Goal: Task Accomplishment & Management: Manage account settings

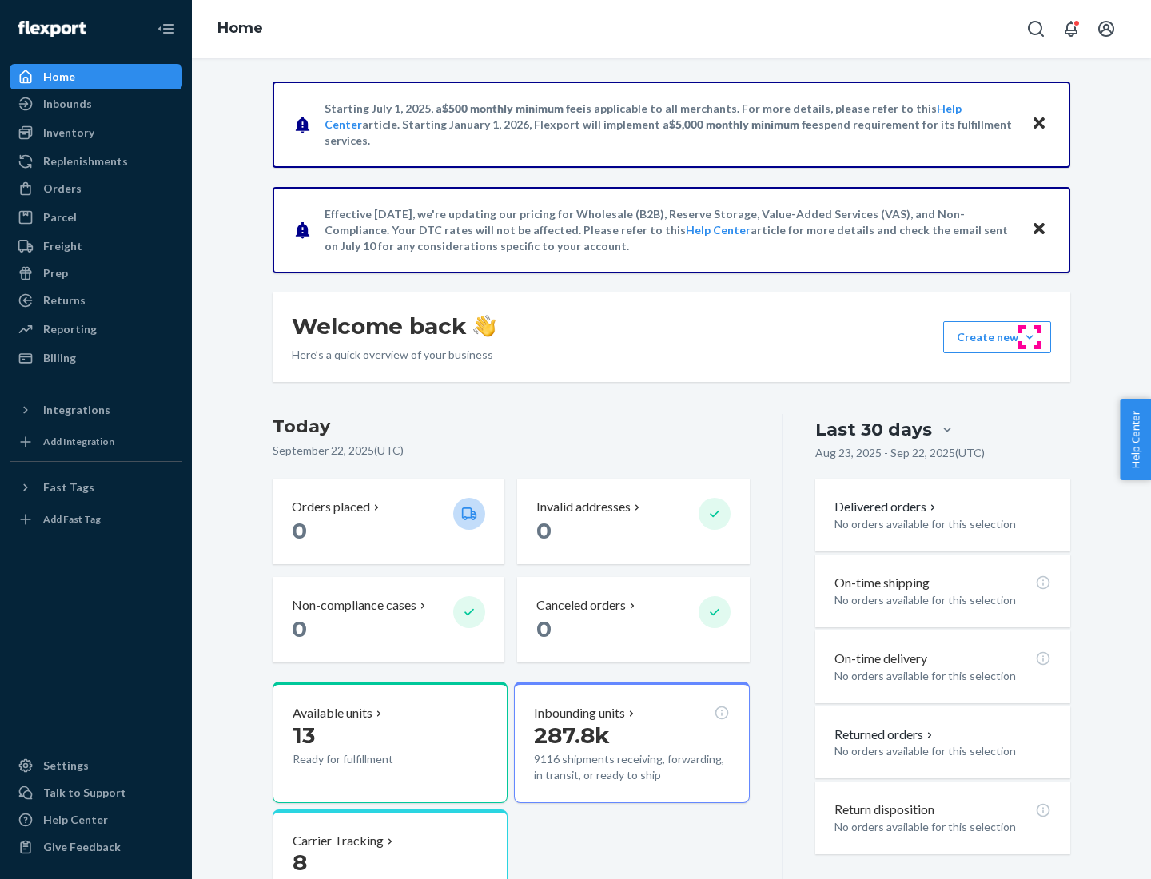
click at [1030, 337] on button "Create new Create new inbound Create new order Create new product" at bounding box center [997, 337] width 108 height 32
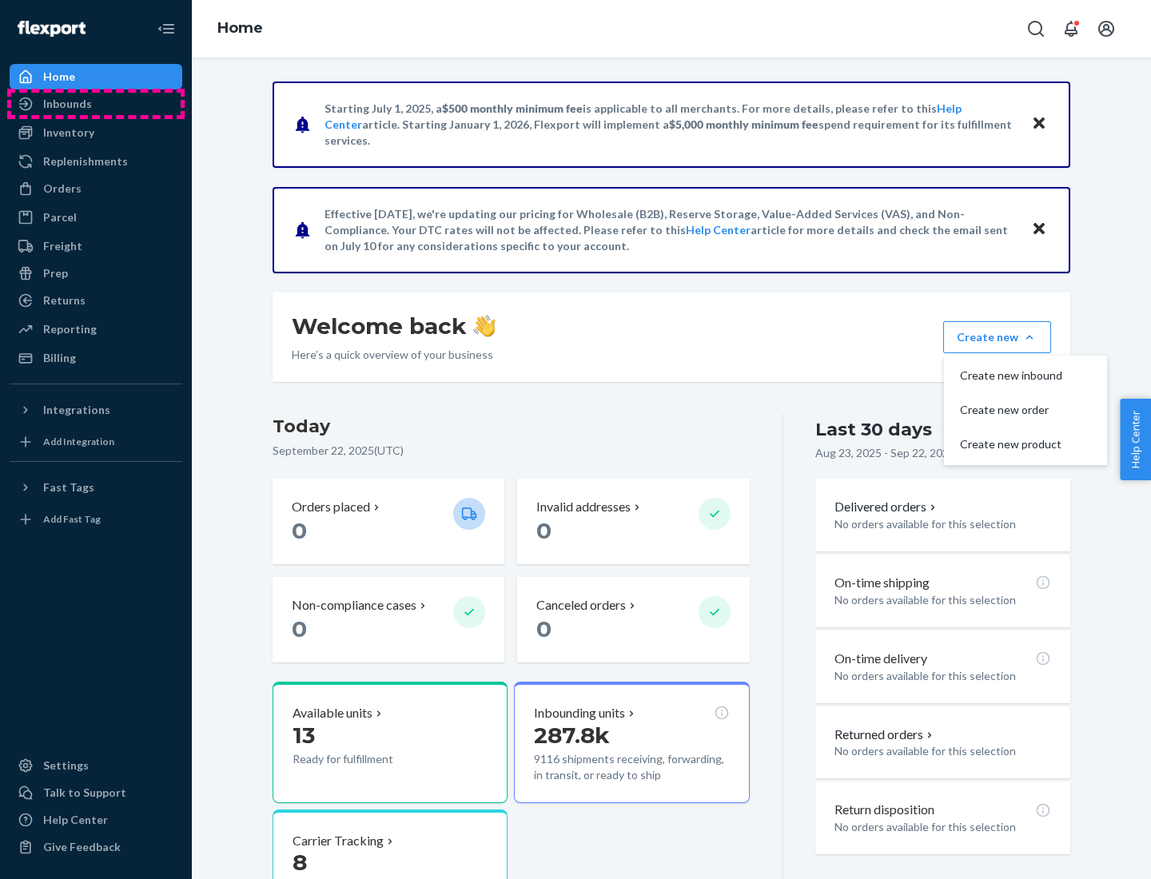
click at [96, 104] on div "Inbounds" at bounding box center [95, 104] width 169 height 22
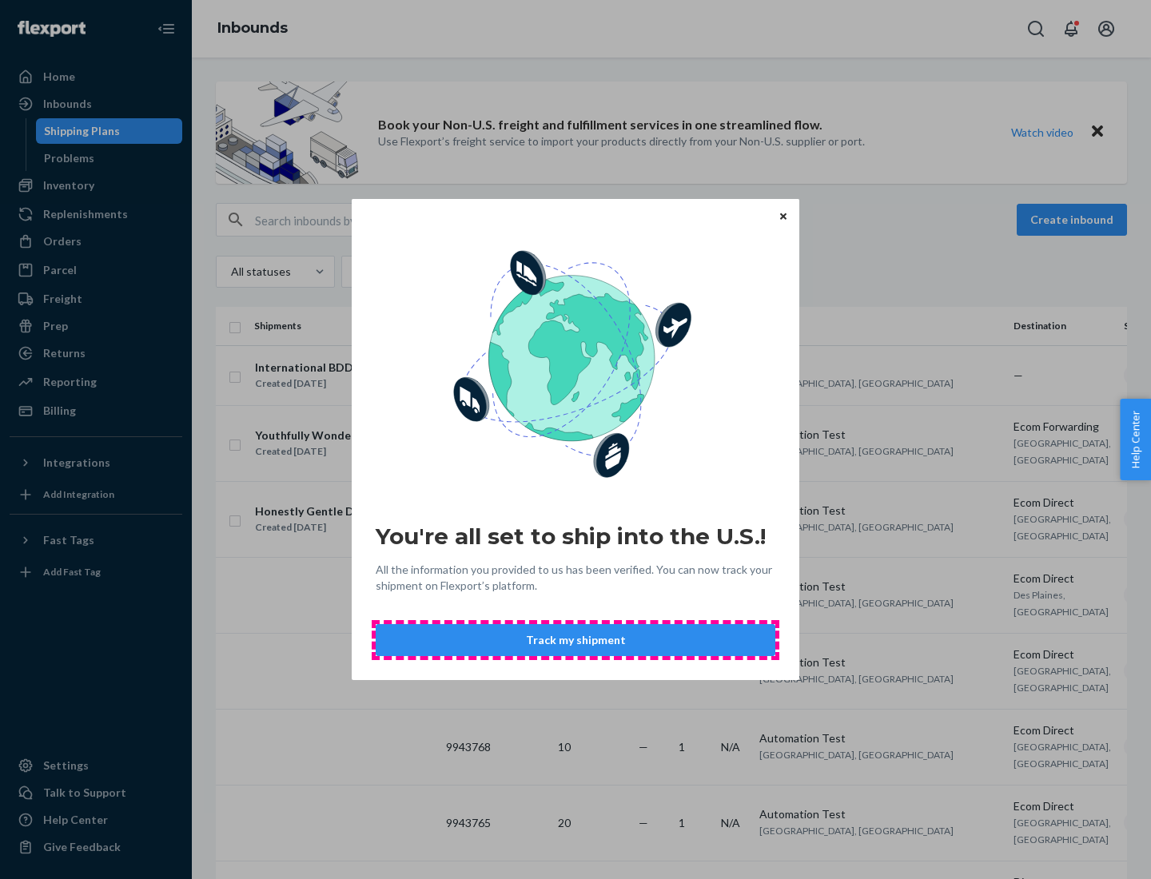
click at [576, 640] on button "Track my shipment" at bounding box center [576, 640] width 400 height 32
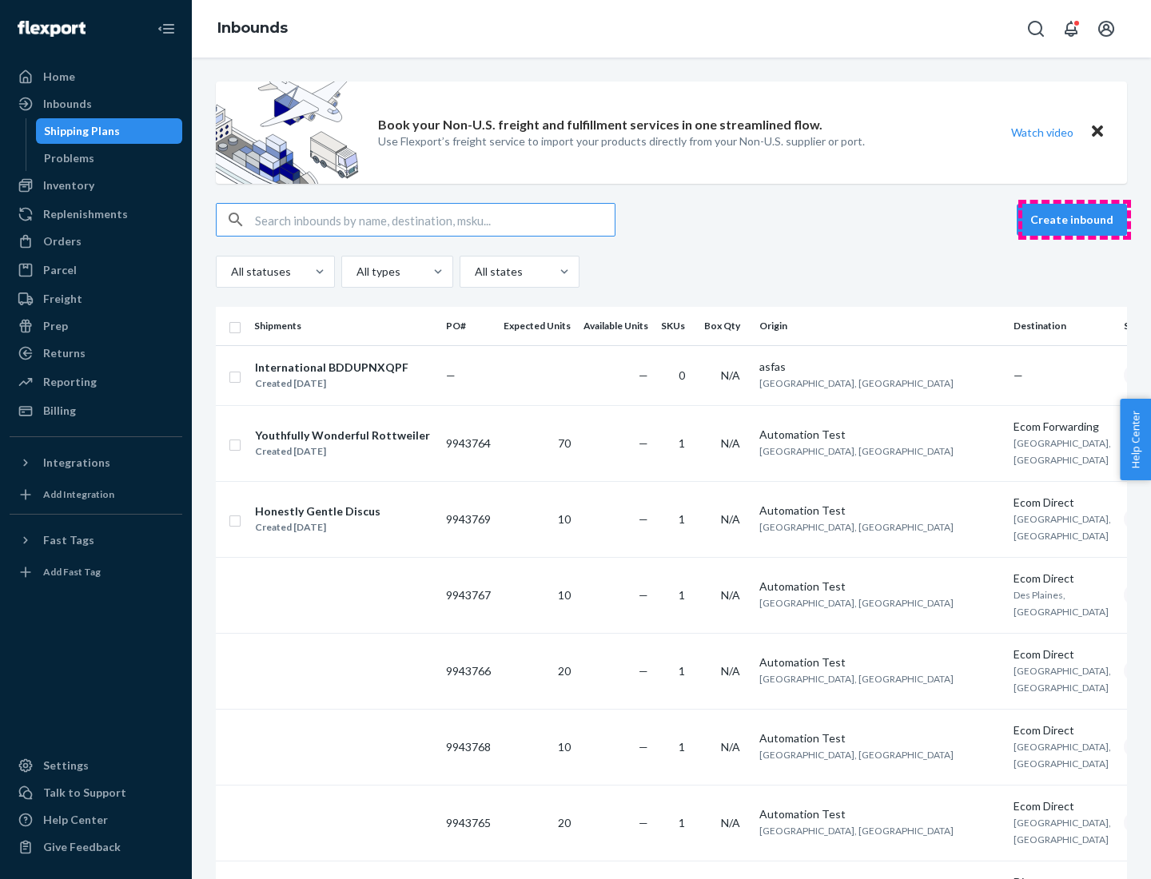
click at [1074, 220] on button "Create inbound" at bounding box center [1072, 220] width 110 height 32
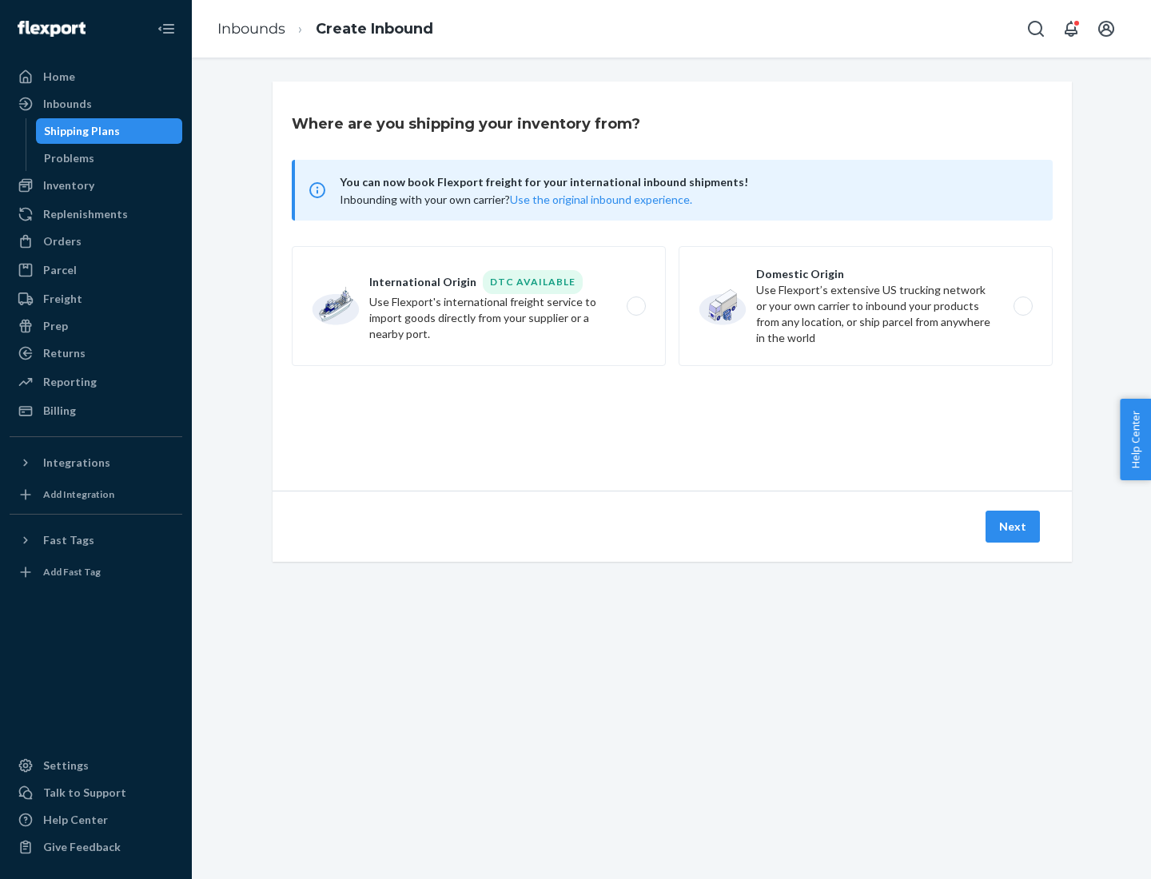
click at [479, 306] on label "International Origin DTC Available Use Flexport's international freight service…" at bounding box center [479, 306] width 374 height 120
click at [636, 306] on input "International Origin DTC Available Use Flexport's international freight service…" at bounding box center [641, 306] width 10 height 10
radio input "true"
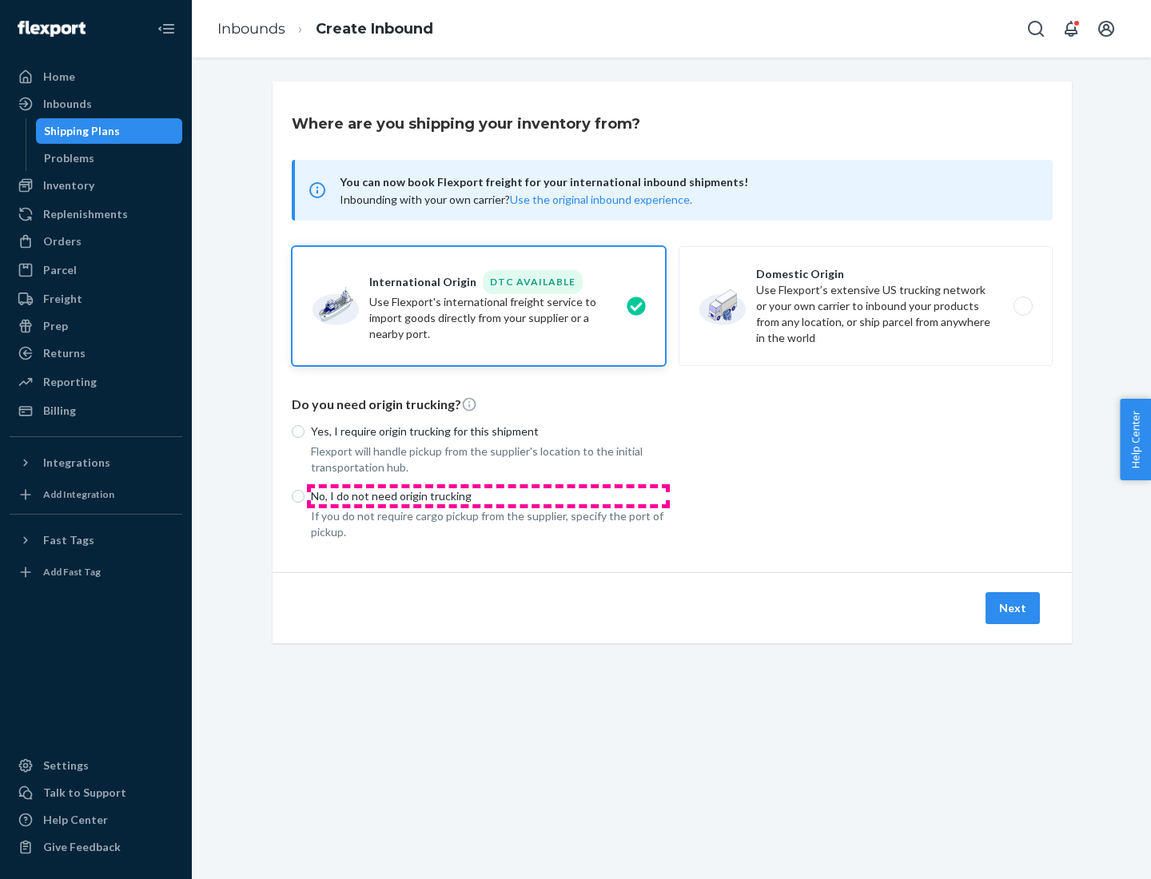
click at [488, 496] on p "No, I do not need origin trucking" at bounding box center [488, 496] width 355 height 16
click at [305, 496] on input "No, I do not need origin trucking" at bounding box center [298, 496] width 13 height 13
radio input "true"
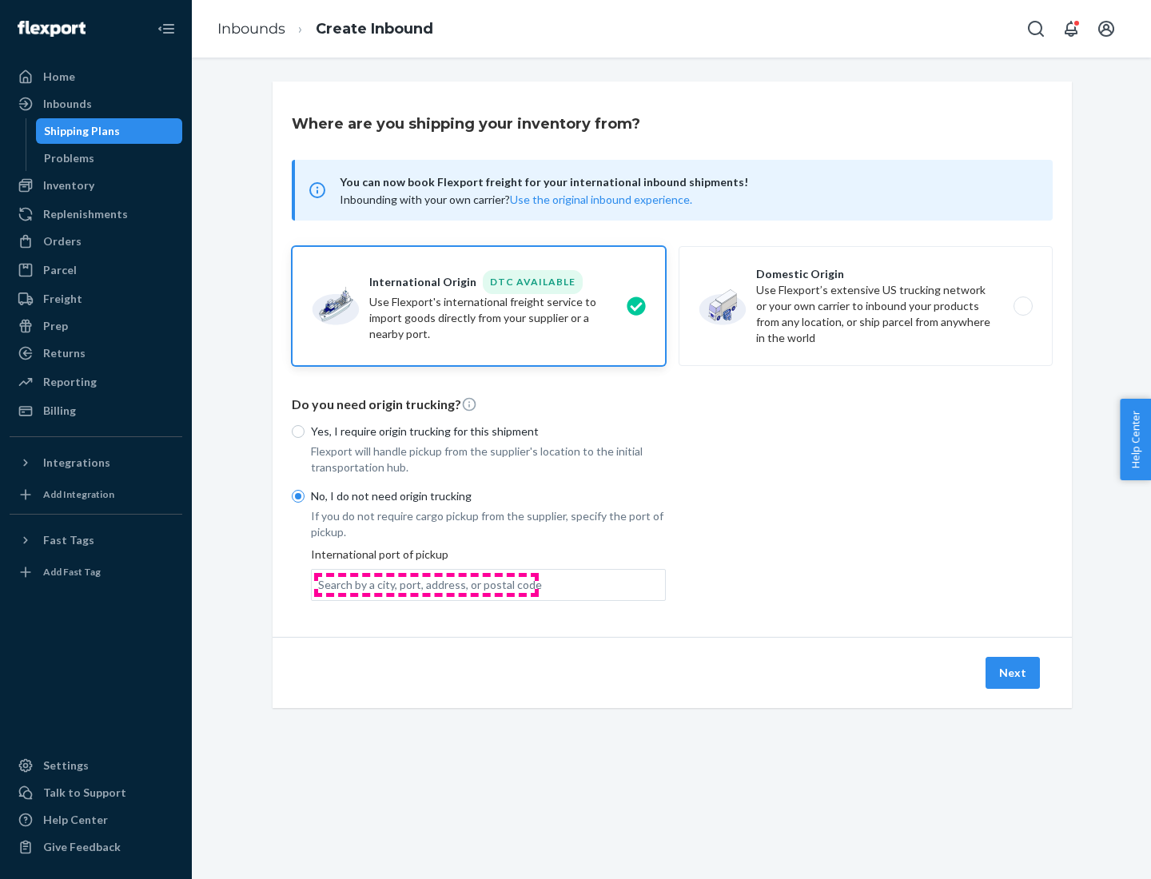
click at [426, 584] on div "Search by a city, port, address, or postal code" at bounding box center [430, 585] width 224 height 16
click at [320, 584] on input "Search by a city, port, address, or postal code" at bounding box center [319, 585] width 2 height 16
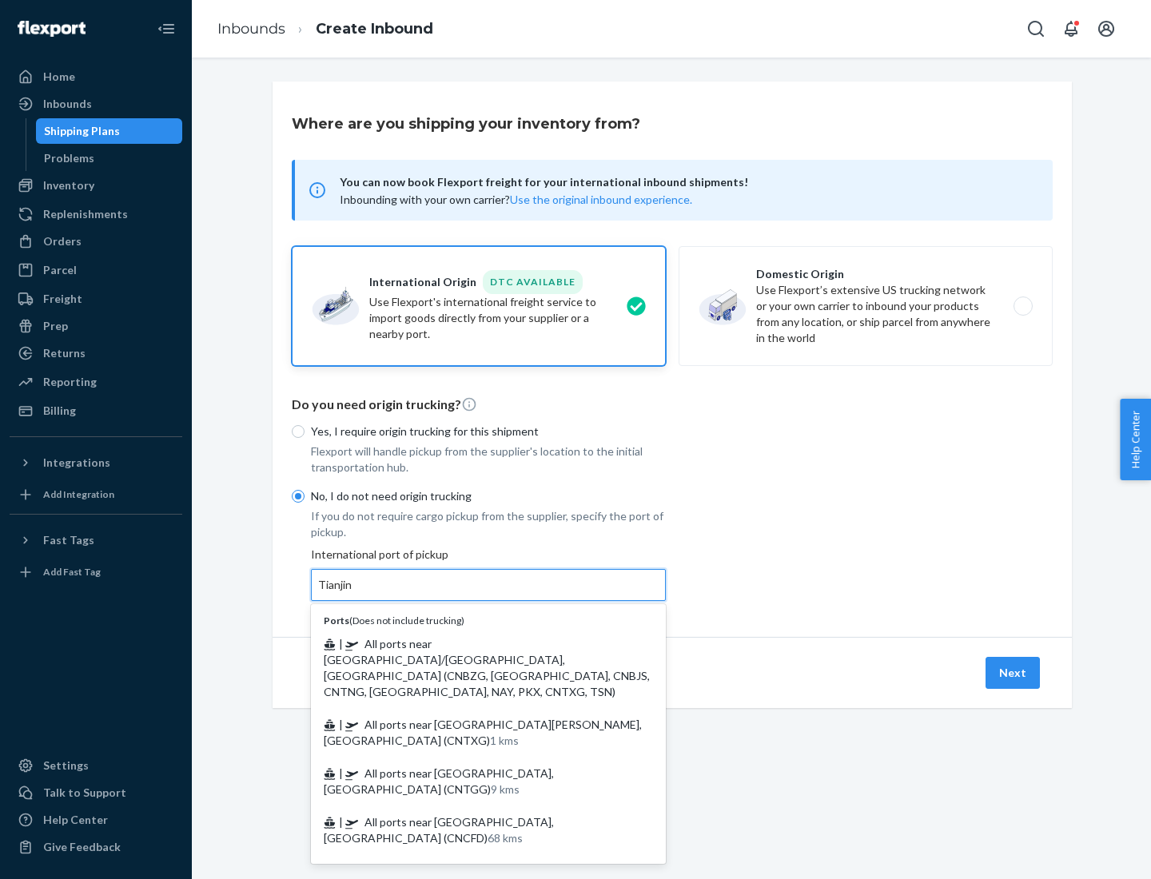
click at [472, 644] on span "| All ports near [GEOGRAPHIC_DATA]/[GEOGRAPHIC_DATA], [GEOGRAPHIC_DATA] (CNBZG,…" at bounding box center [487, 668] width 326 height 62
click at [353, 593] on input "Tianjin" at bounding box center [335, 585] width 35 height 16
type input "All ports near [GEOGRAPHIC_DATA]/[GEOGRAPHIC_DATA], [GEOGRAPHIC_DATA] (CNBZG, […"
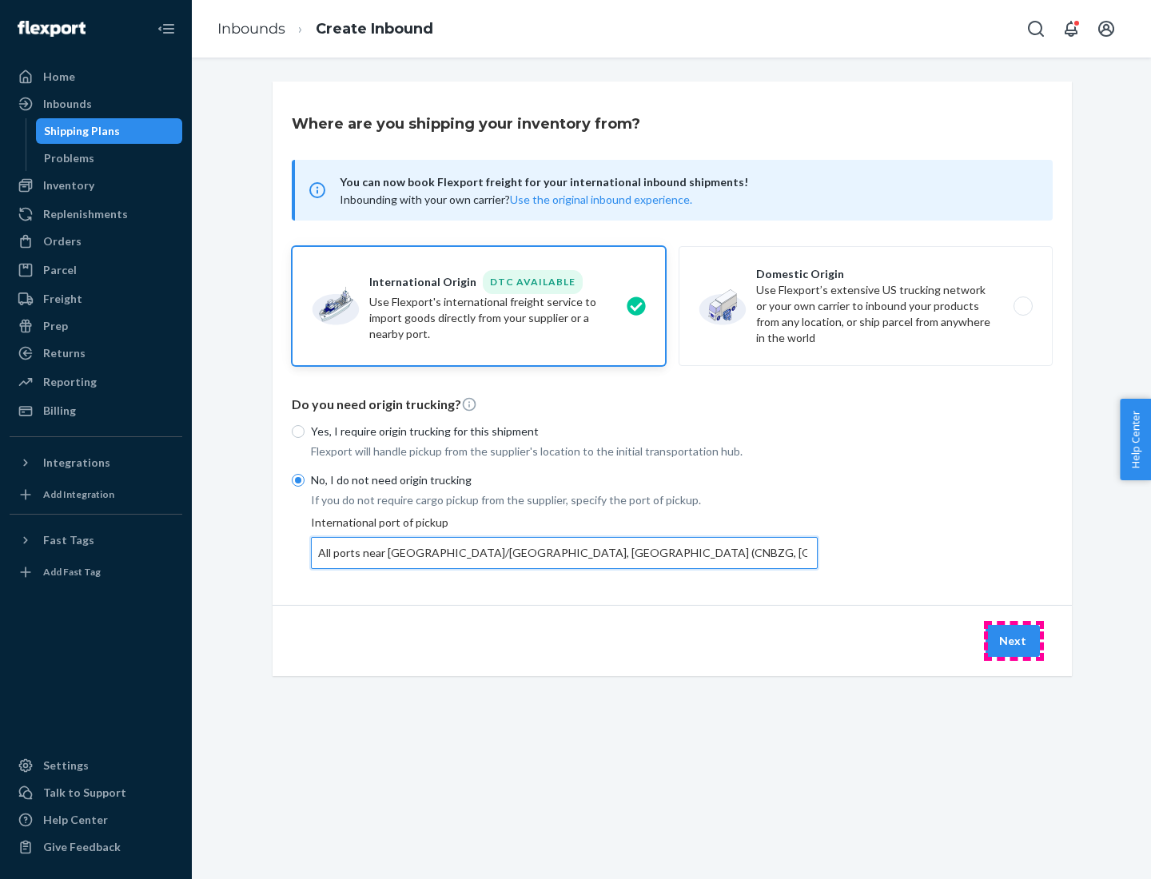
click at [1014, 640] on button "Next" at bounding box center [1013, 641] width 54 height 32
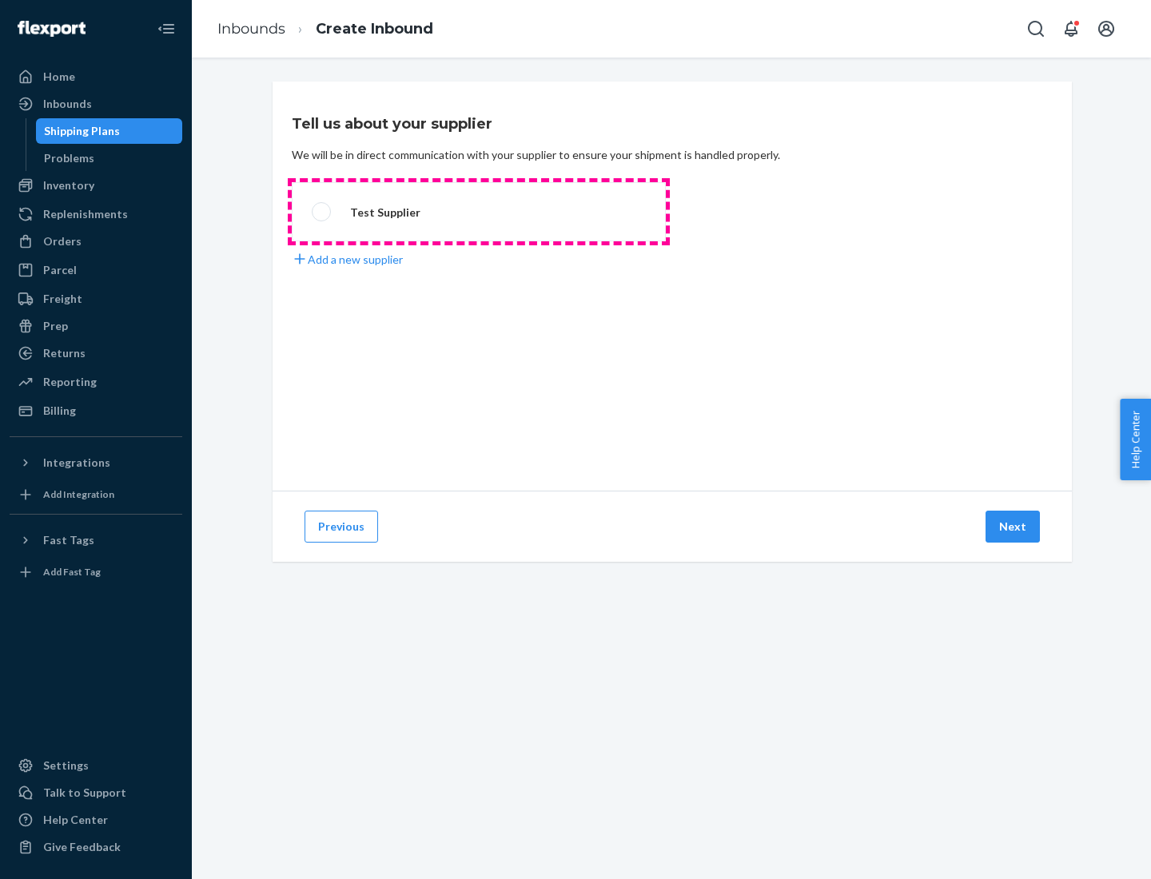
click at [479, 212] on label "Test Supplier" at bounding box center [479, 211] width 374 height 59
click at [322, 212] on input "Test Supplier" at bounding box center [317, 212] width 10 height 10
radio input "true"
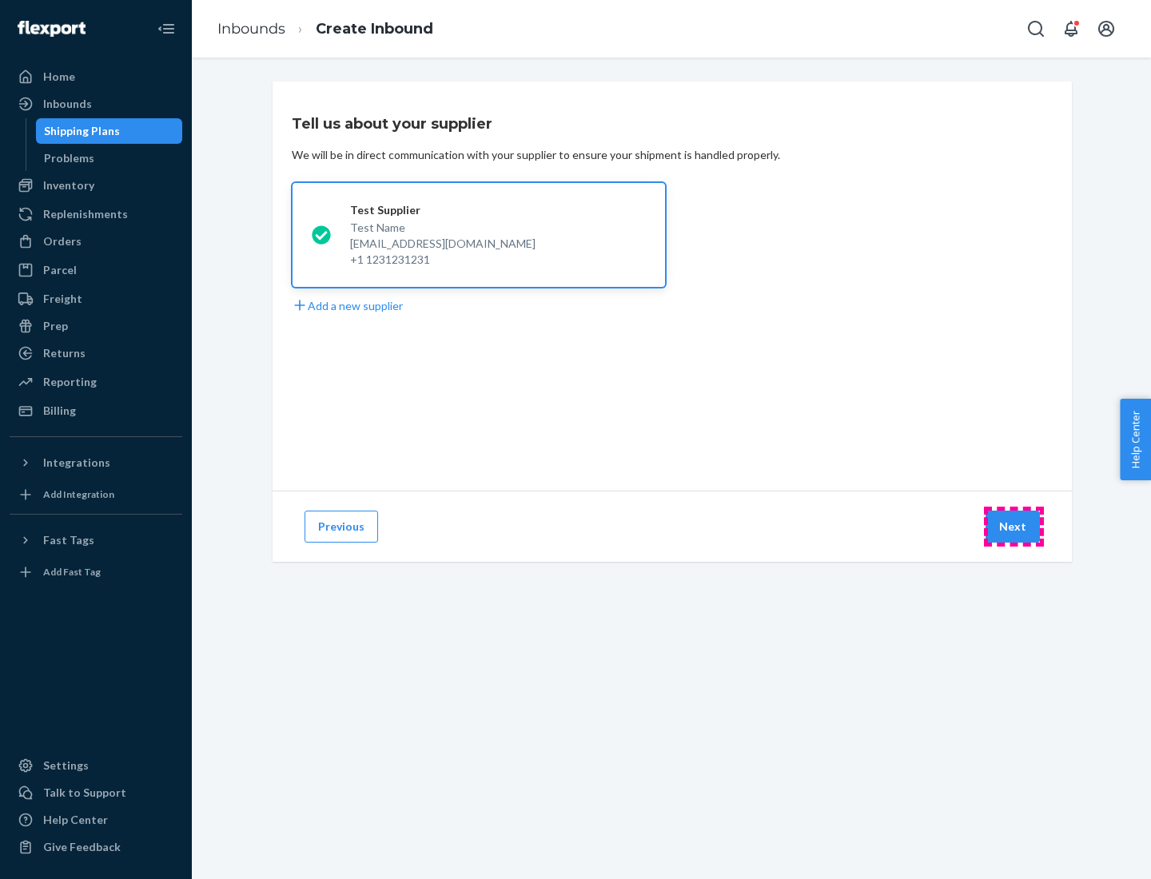
click at [1014, 527] on button "Next" at bounding box center [1013, 527] width 54 height 32
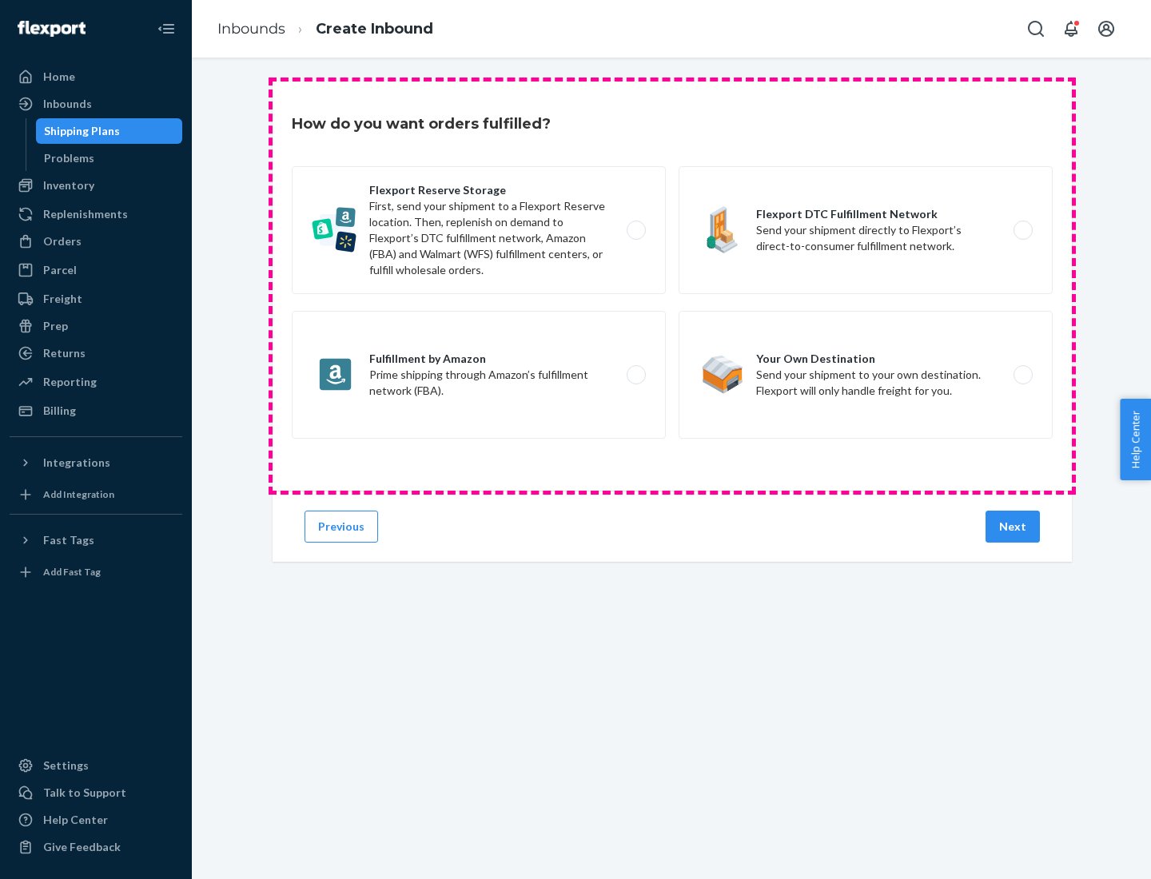
click at [672, 286] on div "Flexport Reserve Storage First, send your shipment to a Flexport Reserve locati…" at bounding box center [672, 304] width 761 height 277
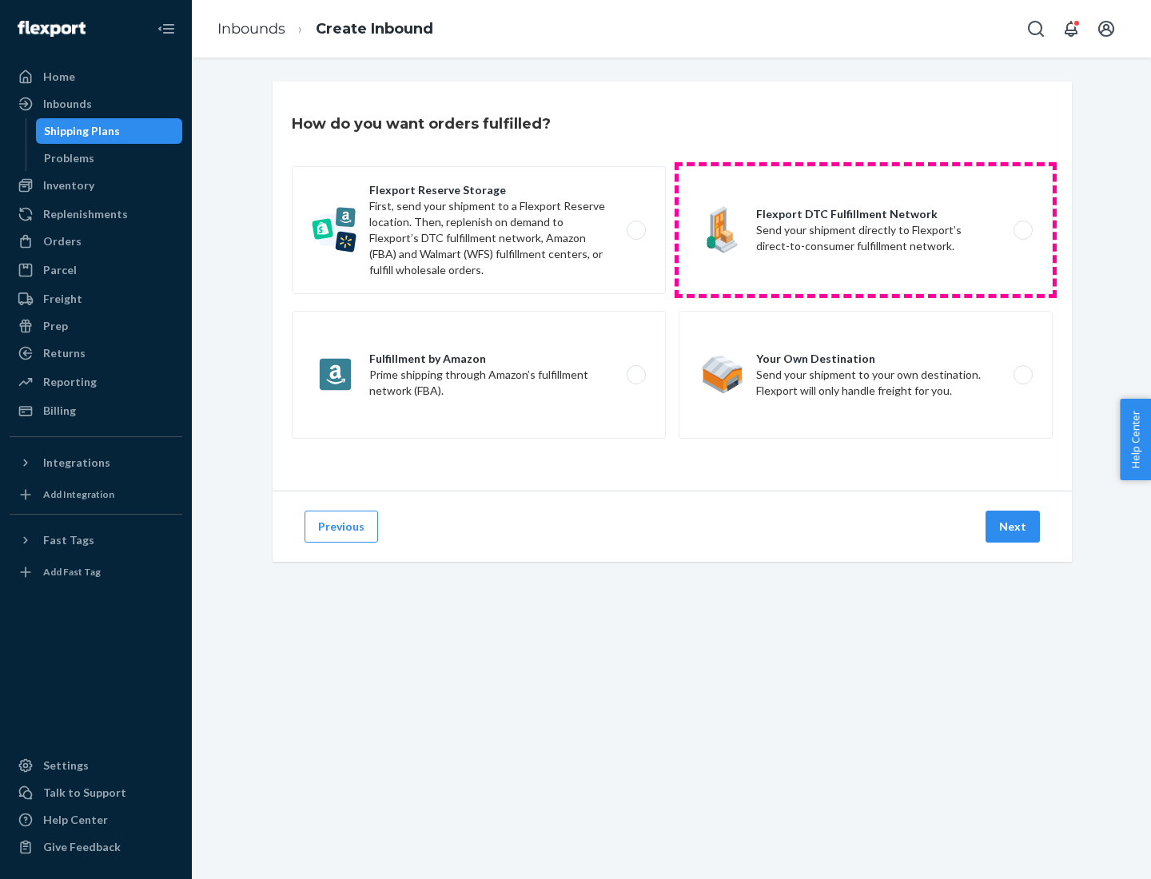
click at [866, 230] on label "Flexport DTC Fulfillment Network Send your shipment directly to Flexport’s dire…" at bounding box center [866, 230] width 374 height 128
click at [1022, 230] on input "Flexport DTC Fulfillment Network Send your shipment directly to Flexport’s dire…" at bounding box center [1027, 230] width 10 height 10
radio input "true"
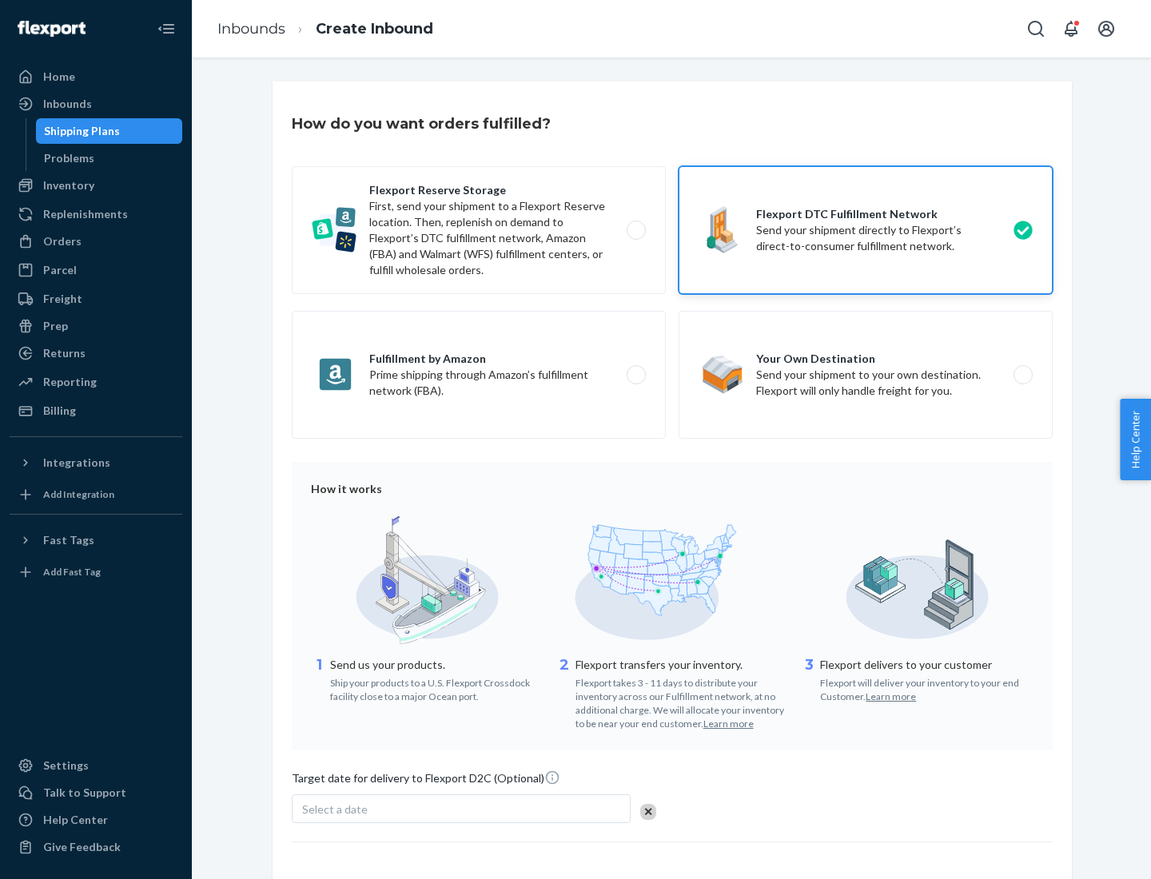
scroll to position [118, 0]
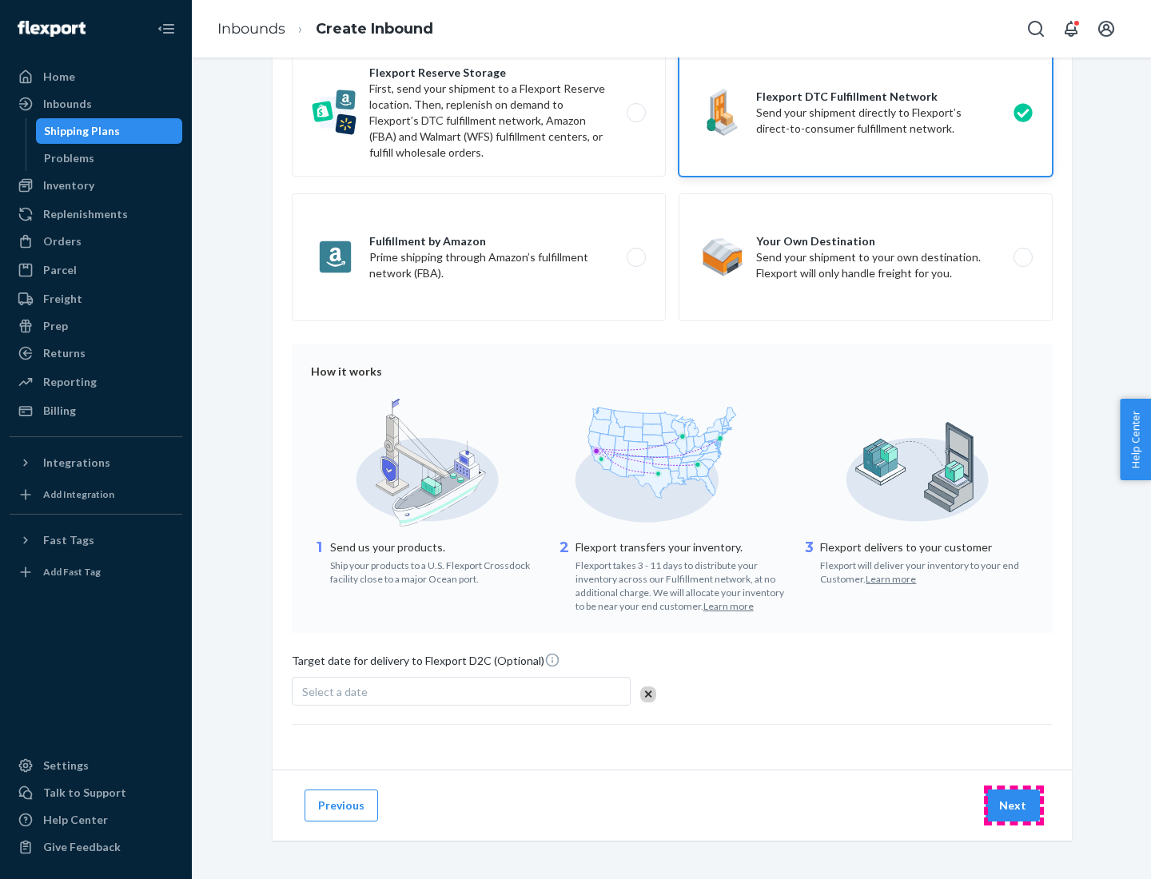
click at [1014, 805] on button "Next" at bounding box center [1013, 806] width 54 height 32
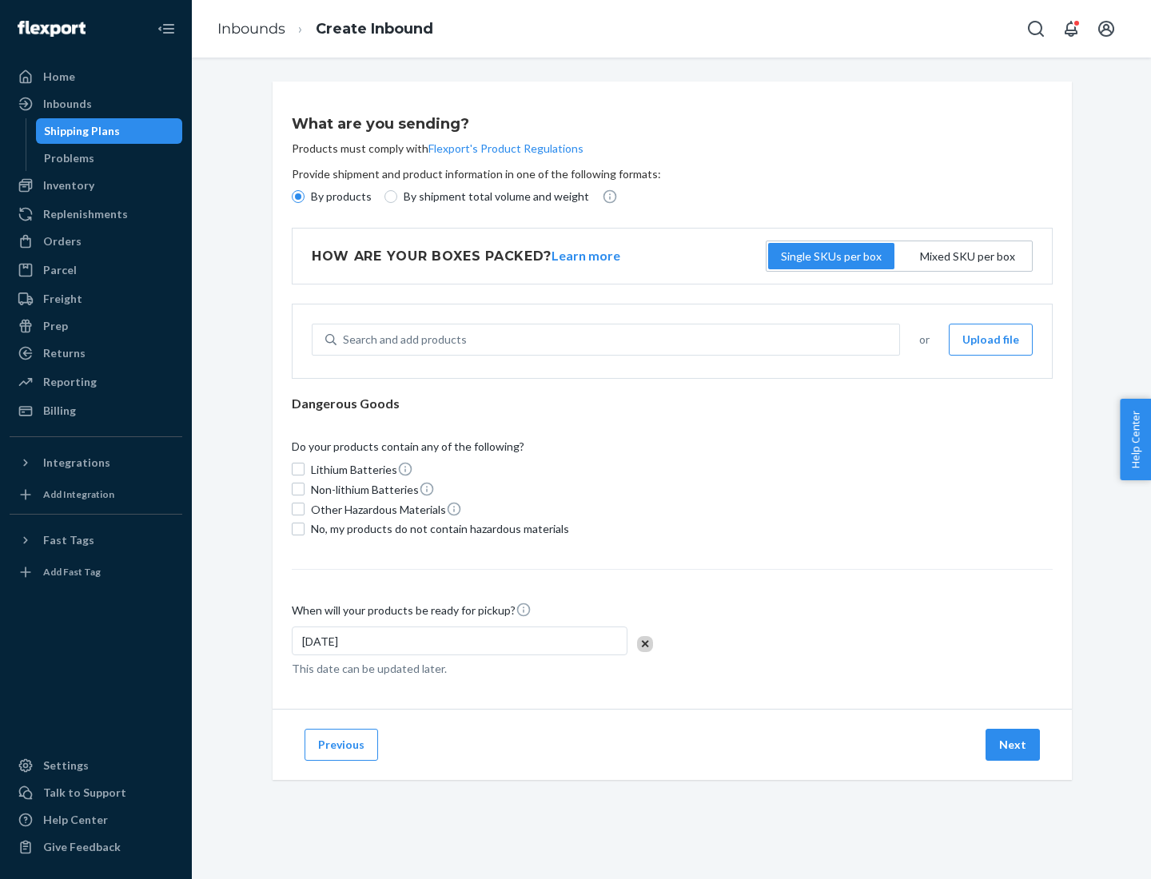
click at [340, 197] on p "By products" at bounding box center [341, 197] width 61 height 16
click at [305, 197] on input "By products" at bounding box center [298, 196] width 13 height 13
click at [402, 340] on div "Search and add products" at bounding box center [405, 340] width 124 height 16
click at [345, 340] on input "Search and add products" at bounding box center [344, 340] width 2 height 16
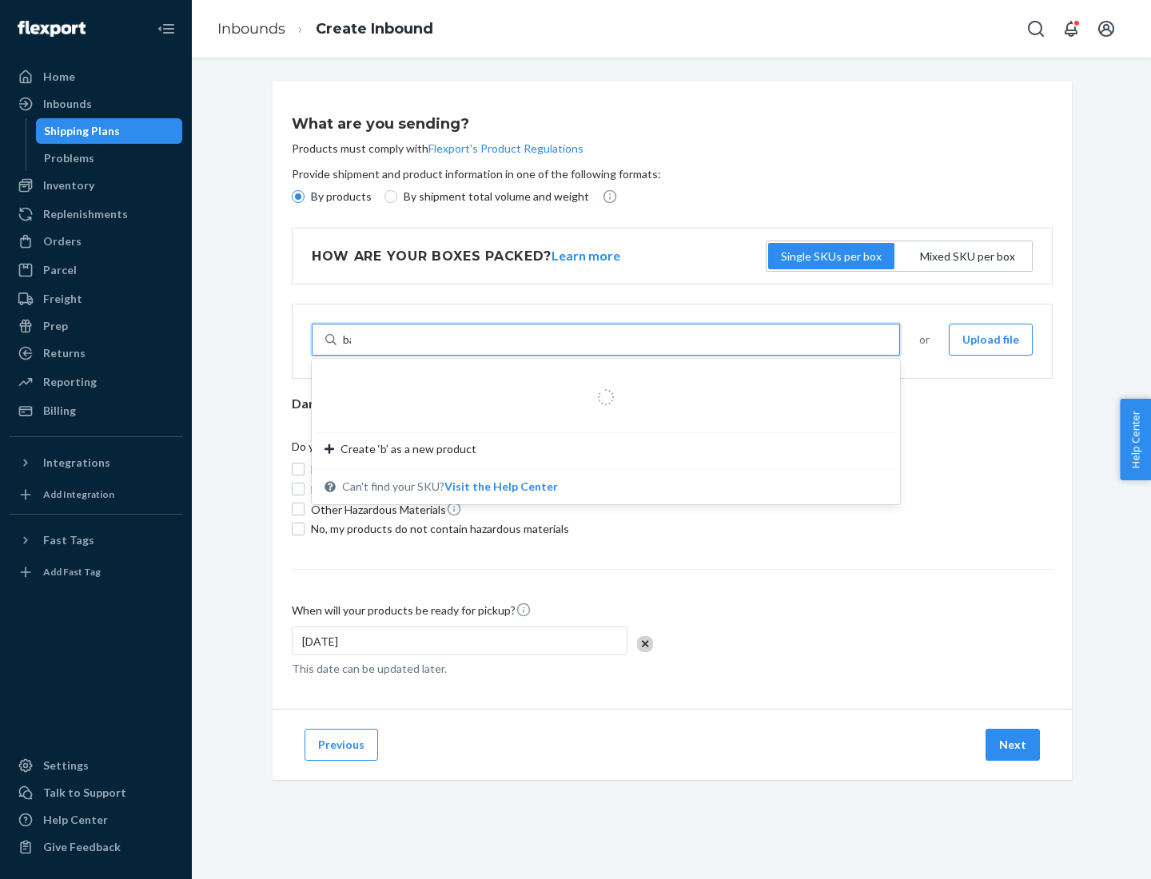
type input "basic"
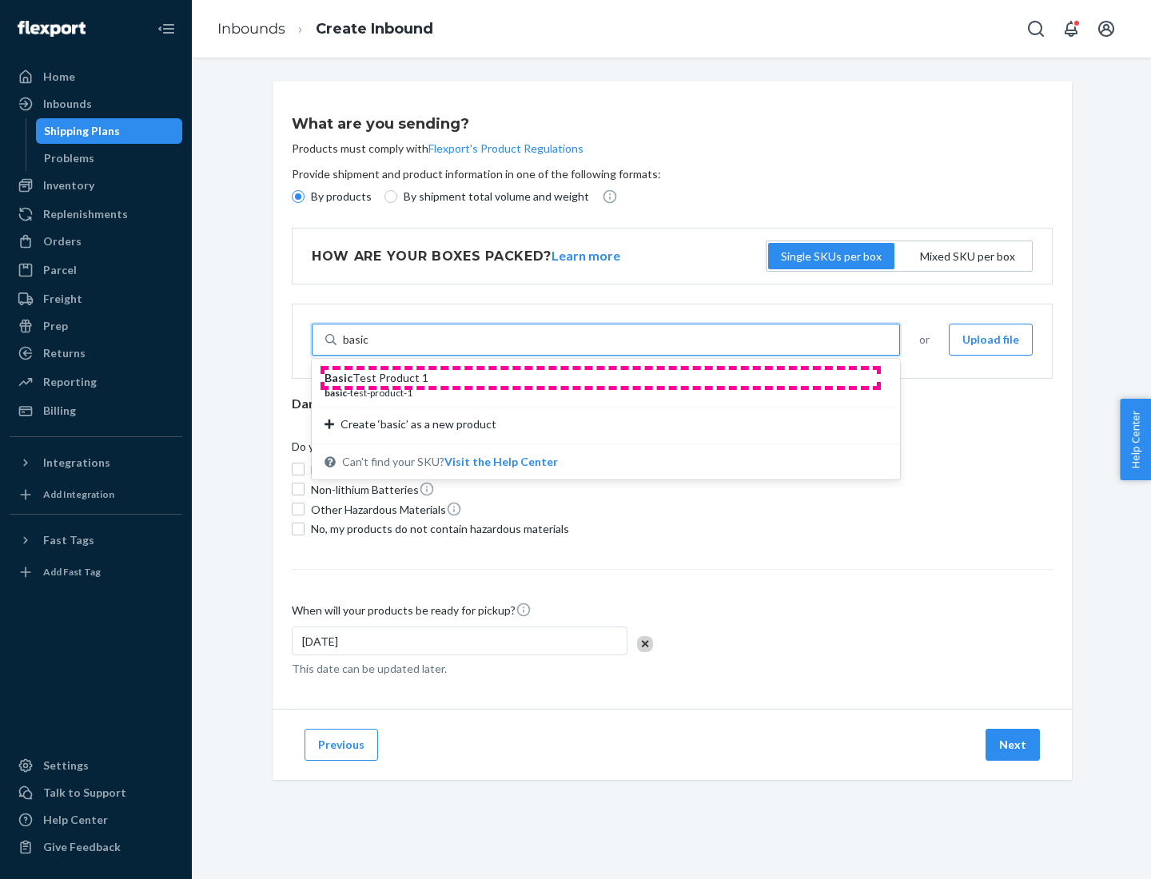
click at [600, 378] on div "Basic Test Product 1" at bounding box center [600, 378] width 550 height 16
click at [369, 348] on input "basic" at bounding box center [356, 340] width 26 height 16
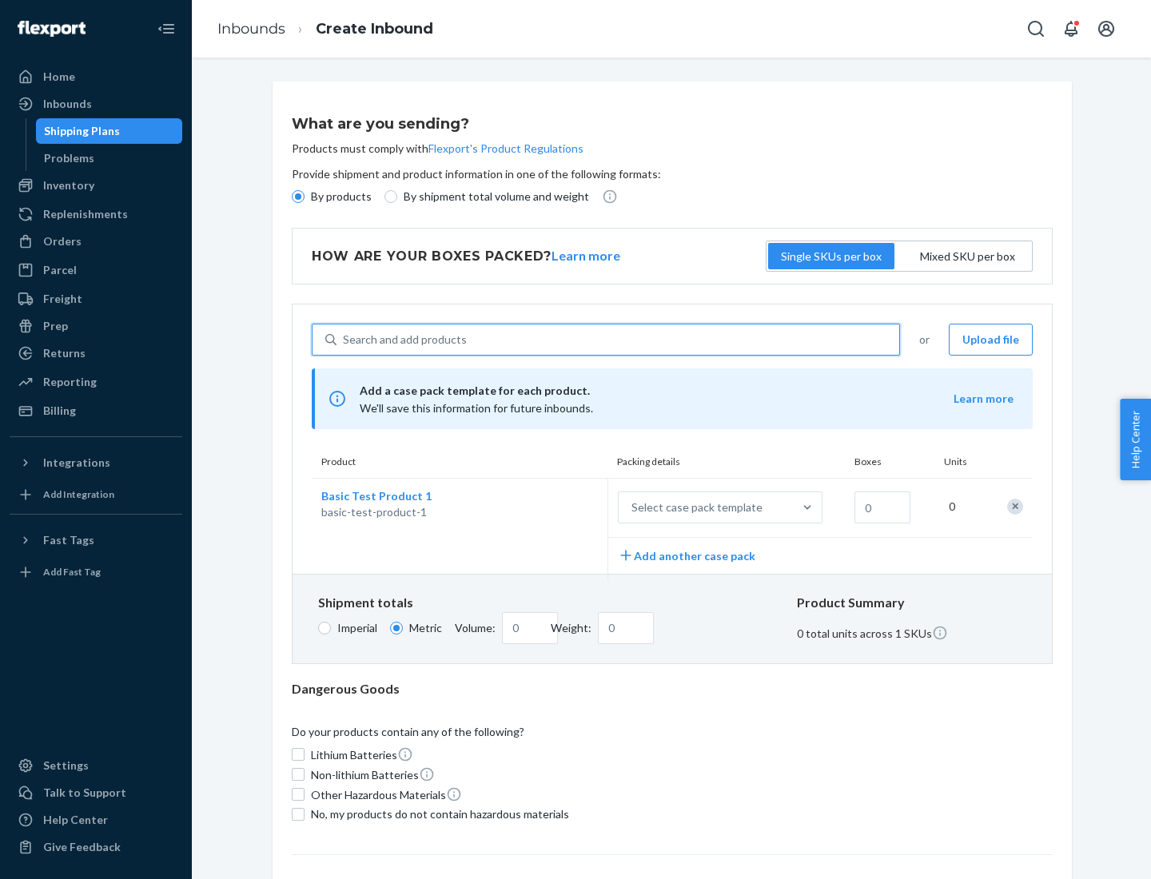
scroll to position [39, 0]
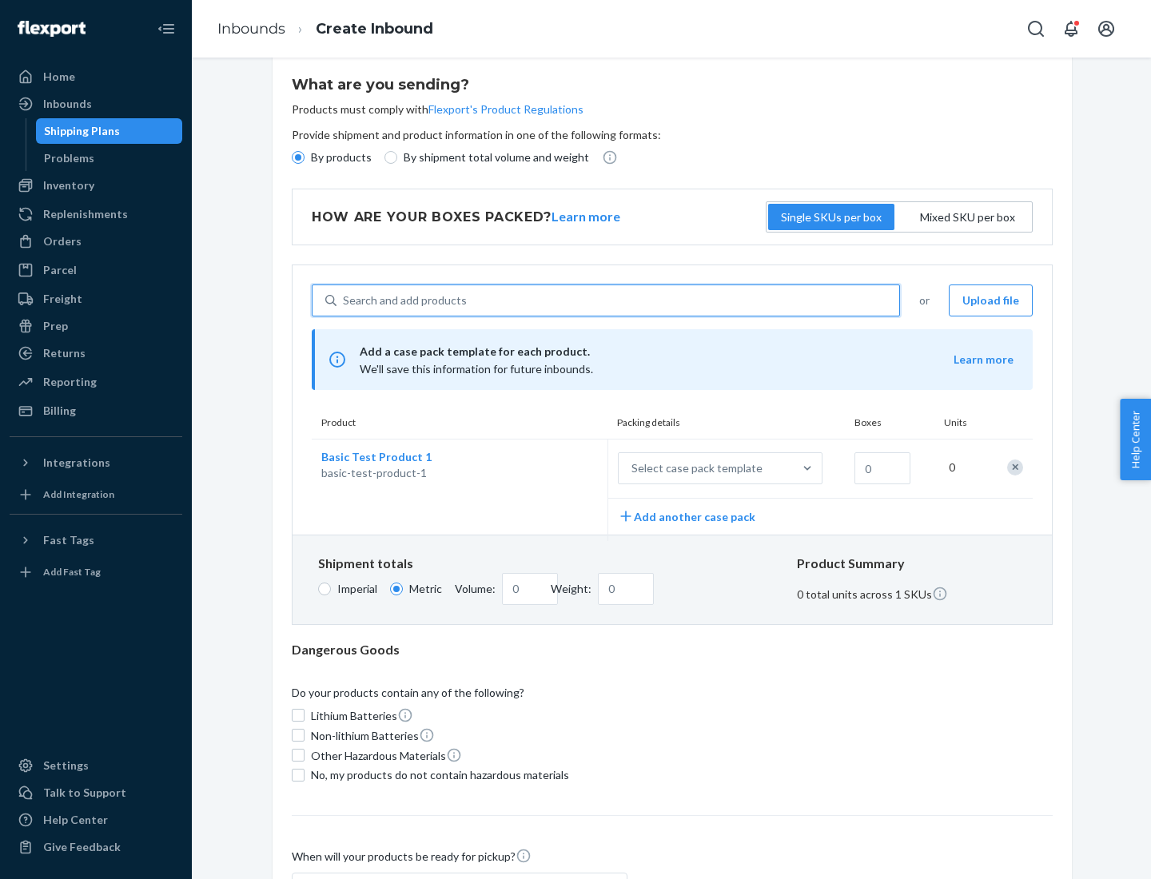
click at [694, 468] on div "Select case pack template" at bounding box center [697, 468] width 131 height 16
click at [552, 468] on input "Select case pack template" at bounding box center [552, 468] width 0 height 0
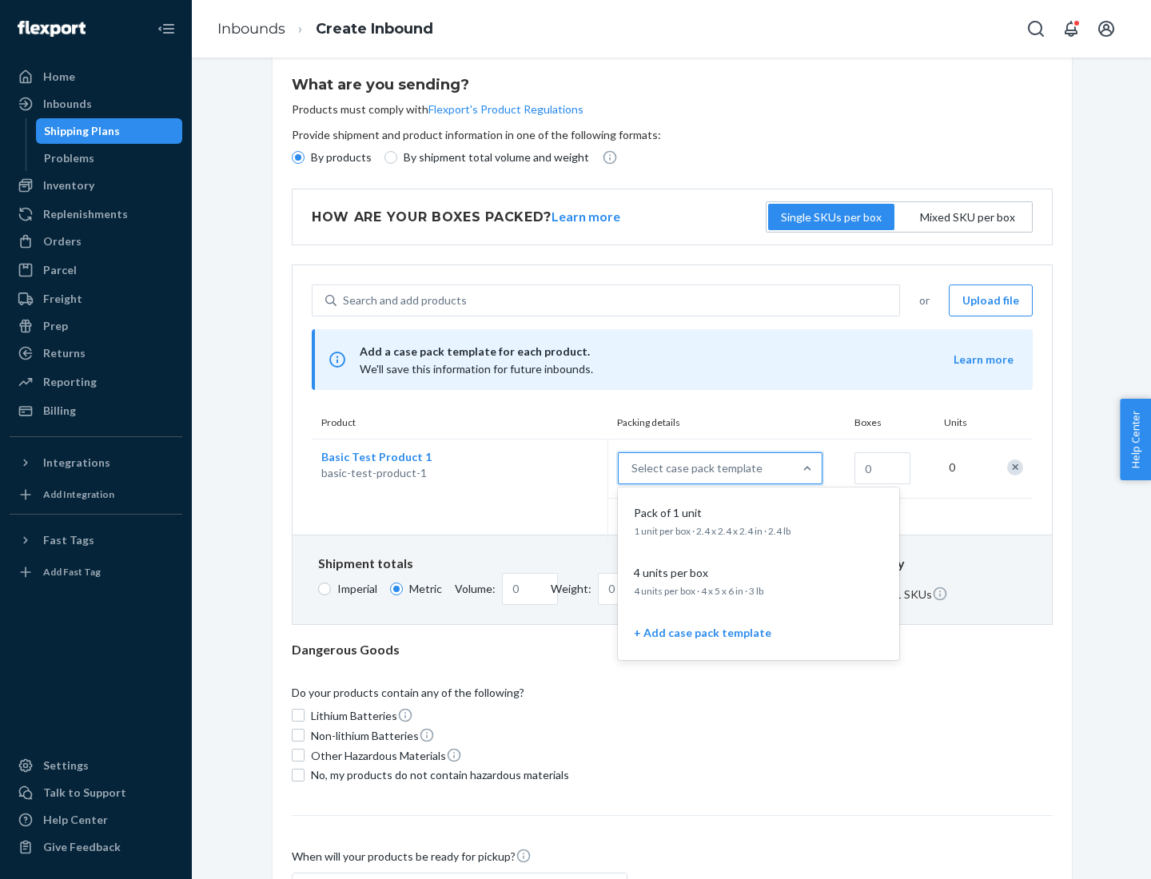
scroll to position [92, 0]
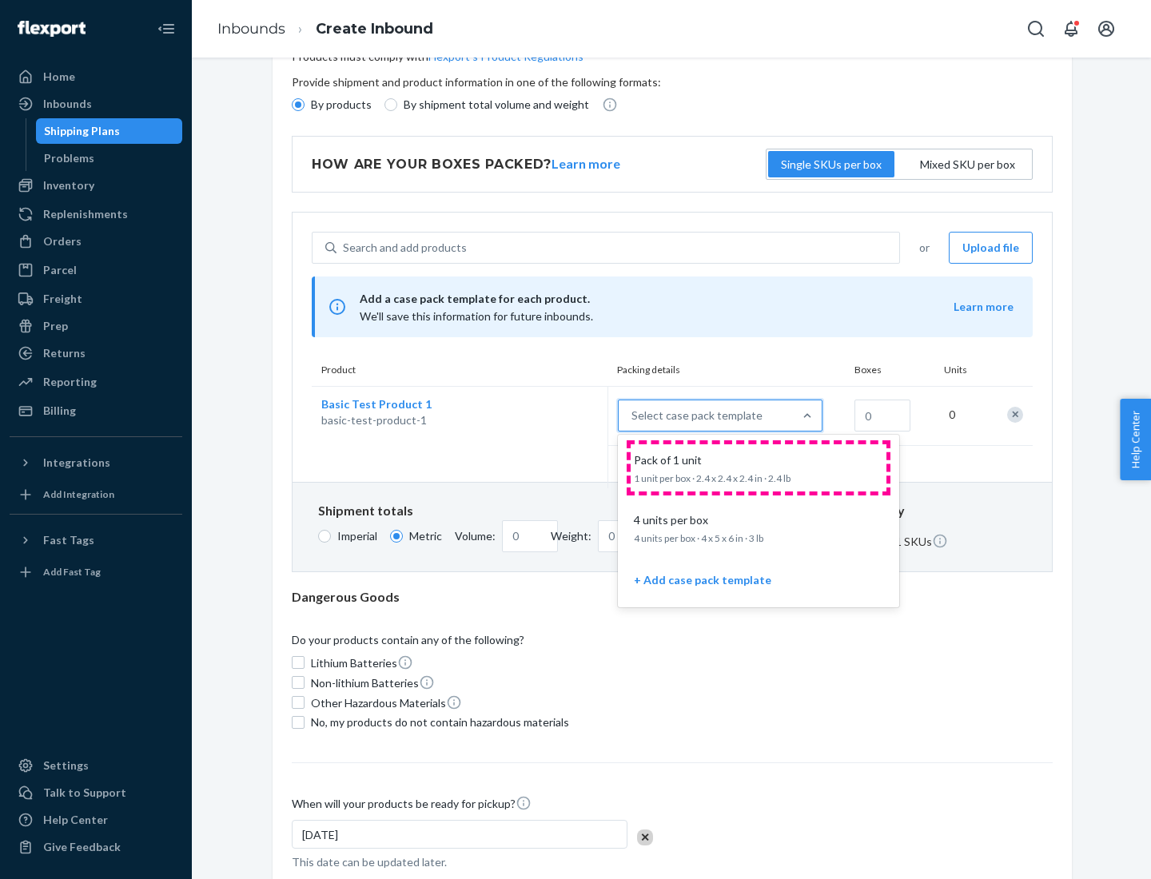
click at [759, 468] on div "Pack of 1 unit" at bounding box center [756, 460] width 256 height 16
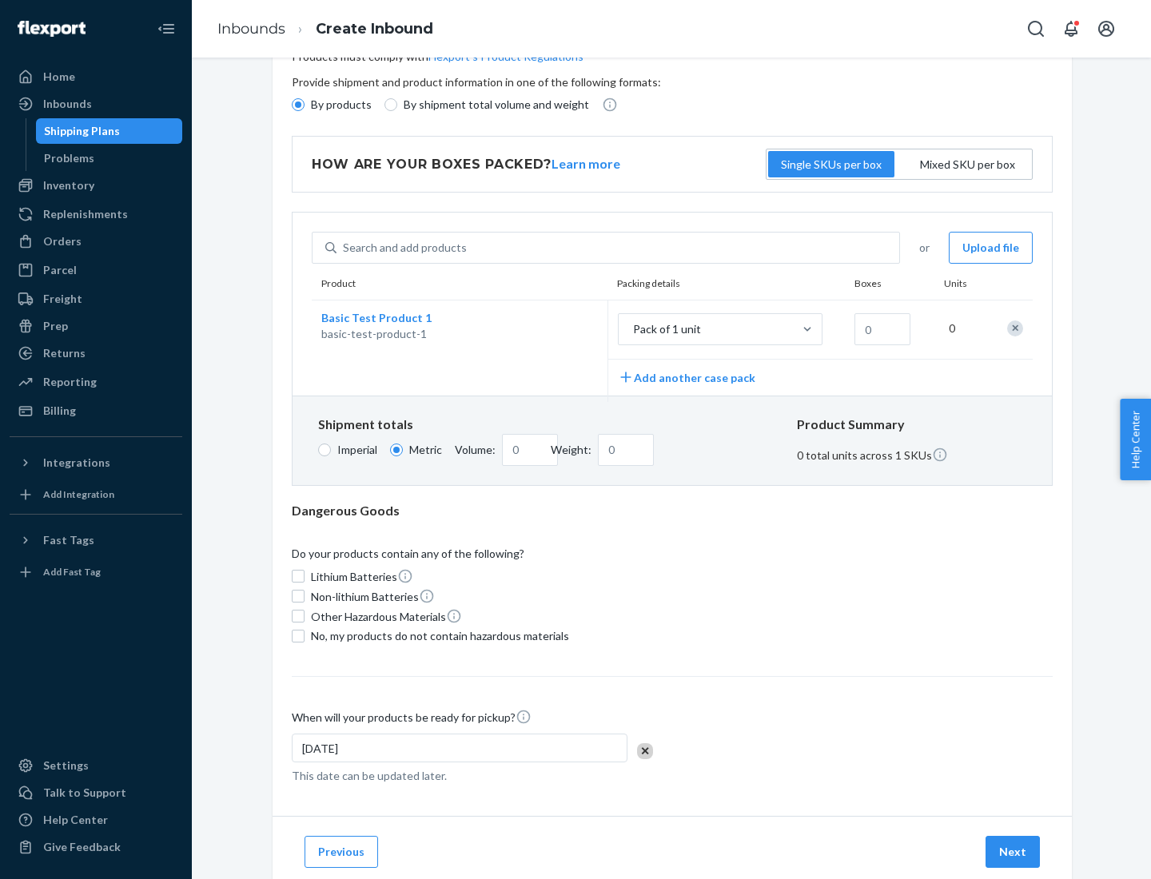
scroll to position [0, 0]
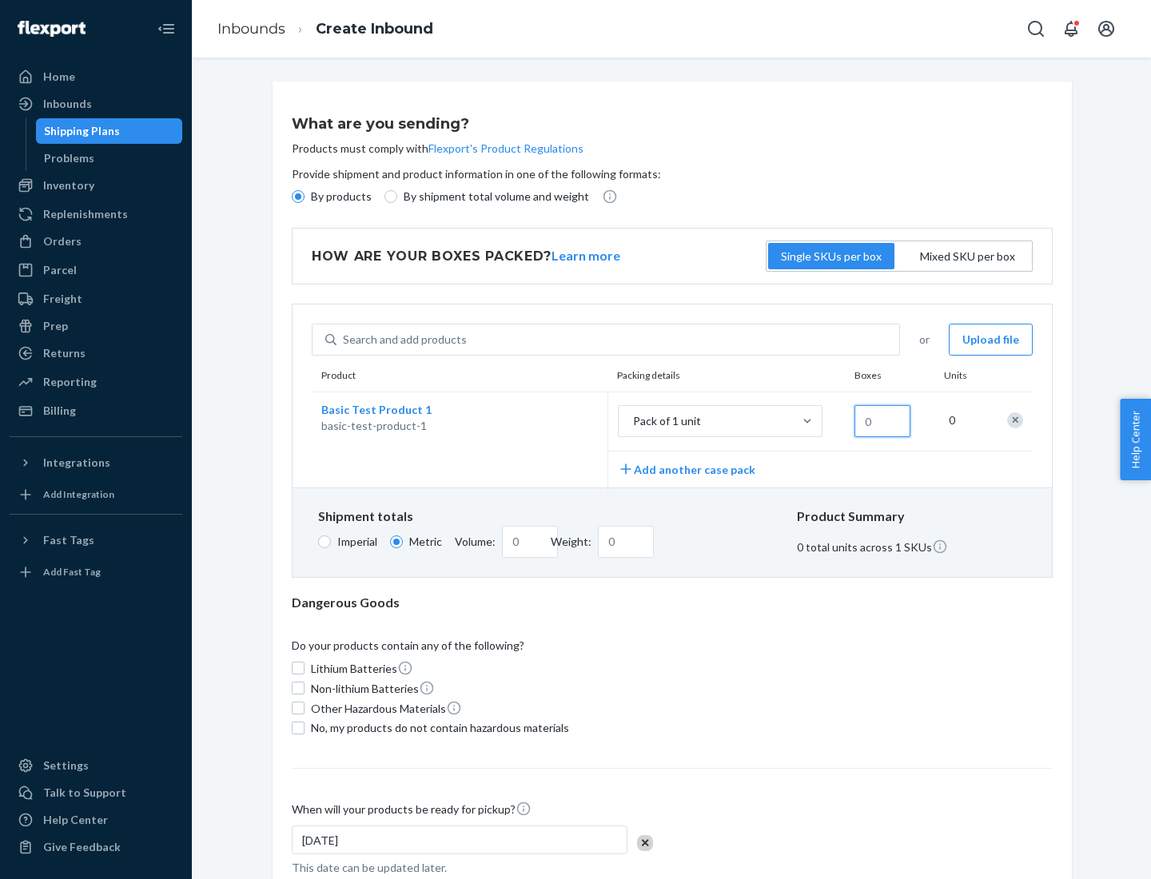
type input "1.09"
type input "1"
type input "10.89"
type input "10"
type input "0.02"
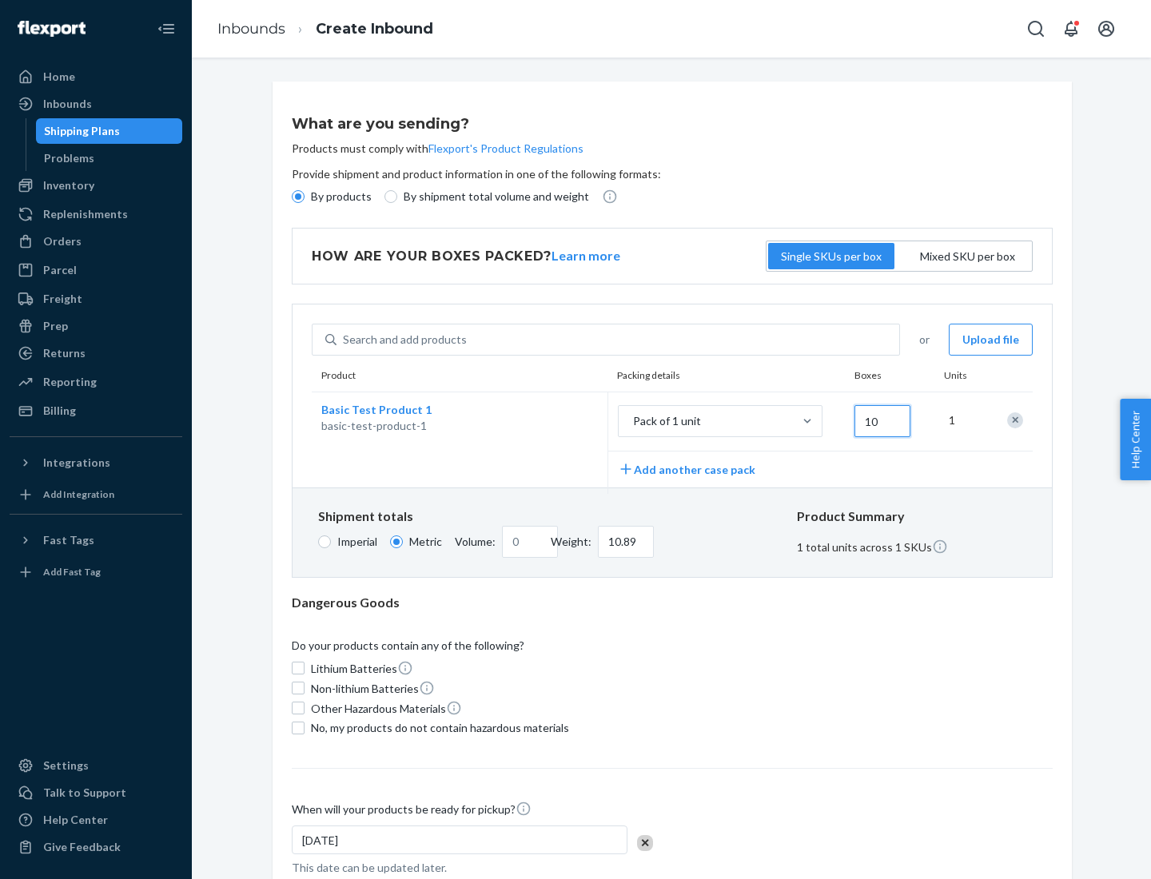
type input "108.86"
type input "100"
type input "0.23"
type input "1088.62"
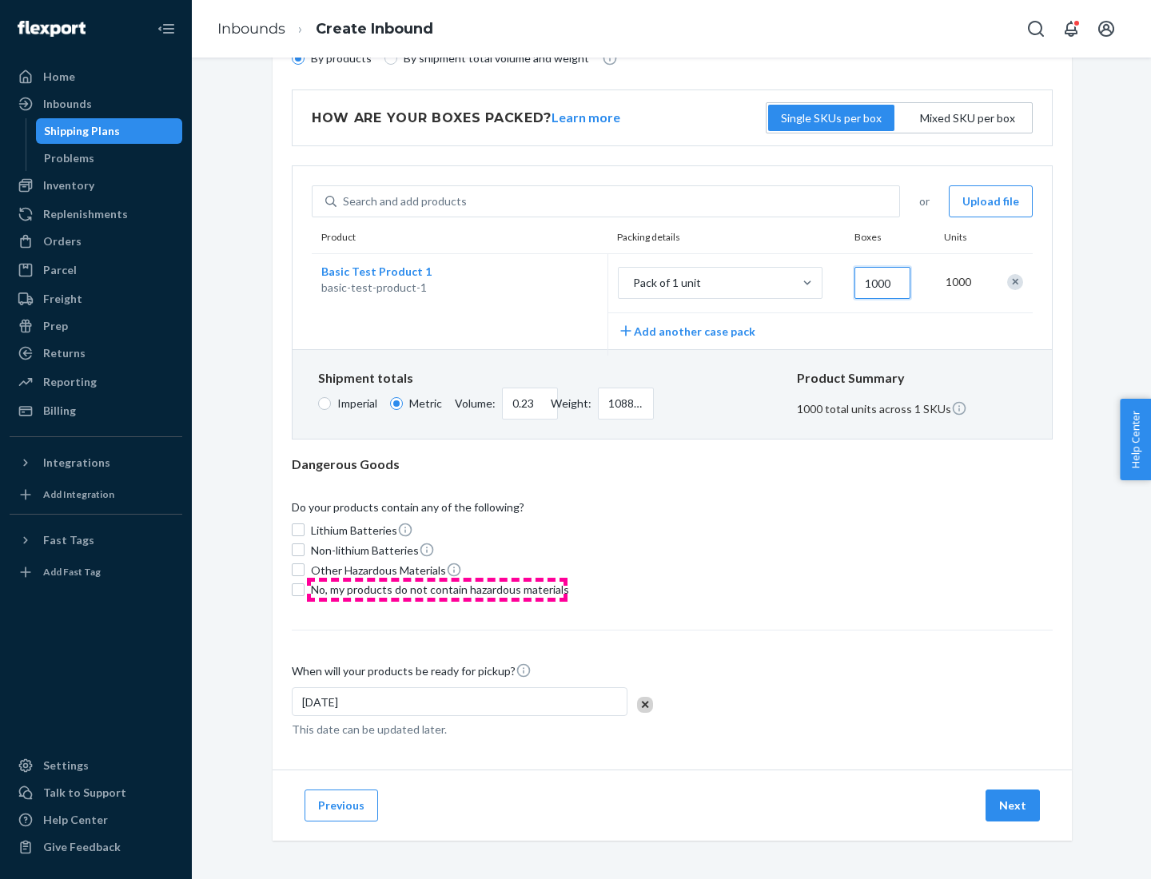
type input "1000"
click at [437, 589] on span "No, my products do not contain hazardous materials" at bounding box center [440, 590] width 258 height 16
click at [305, 589] on input "No, my products do not contain hazardous materials" at bounding box center [298, 590] width 13 height 13
checkbox input "true"
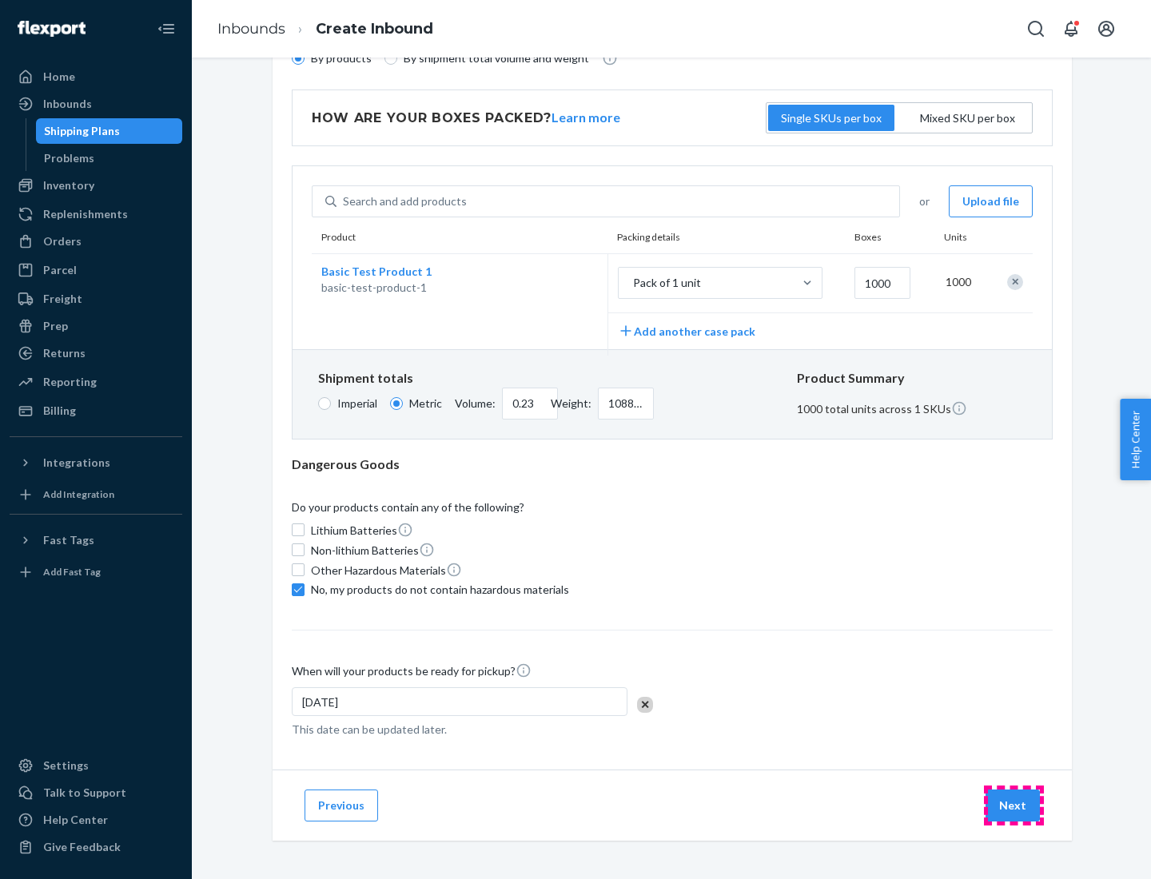
click at [1014, 805] on button "Next" at bounding box center [1013, 806] width 54 height 32
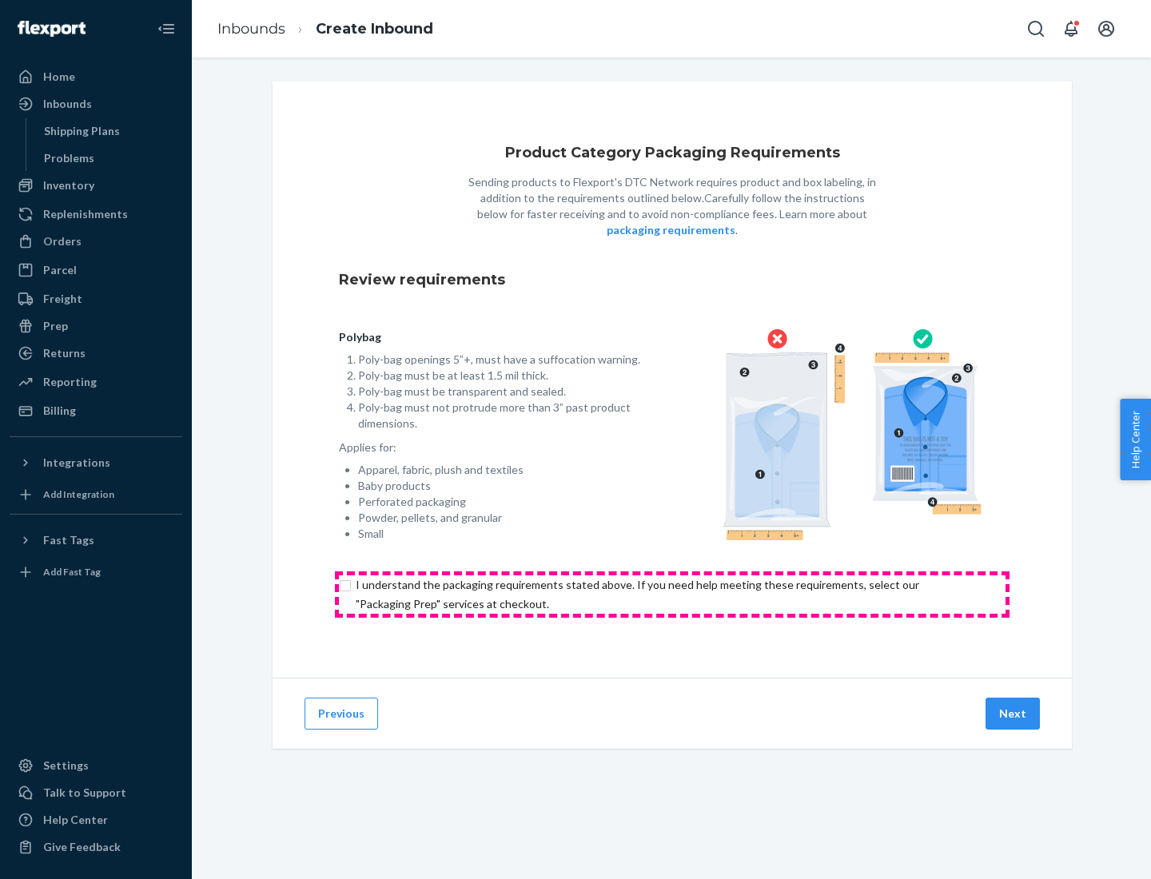
click at [672, 594] on input "checkbox" at bounding box center [672, 595] width 667 height 38
checkbox input "true"
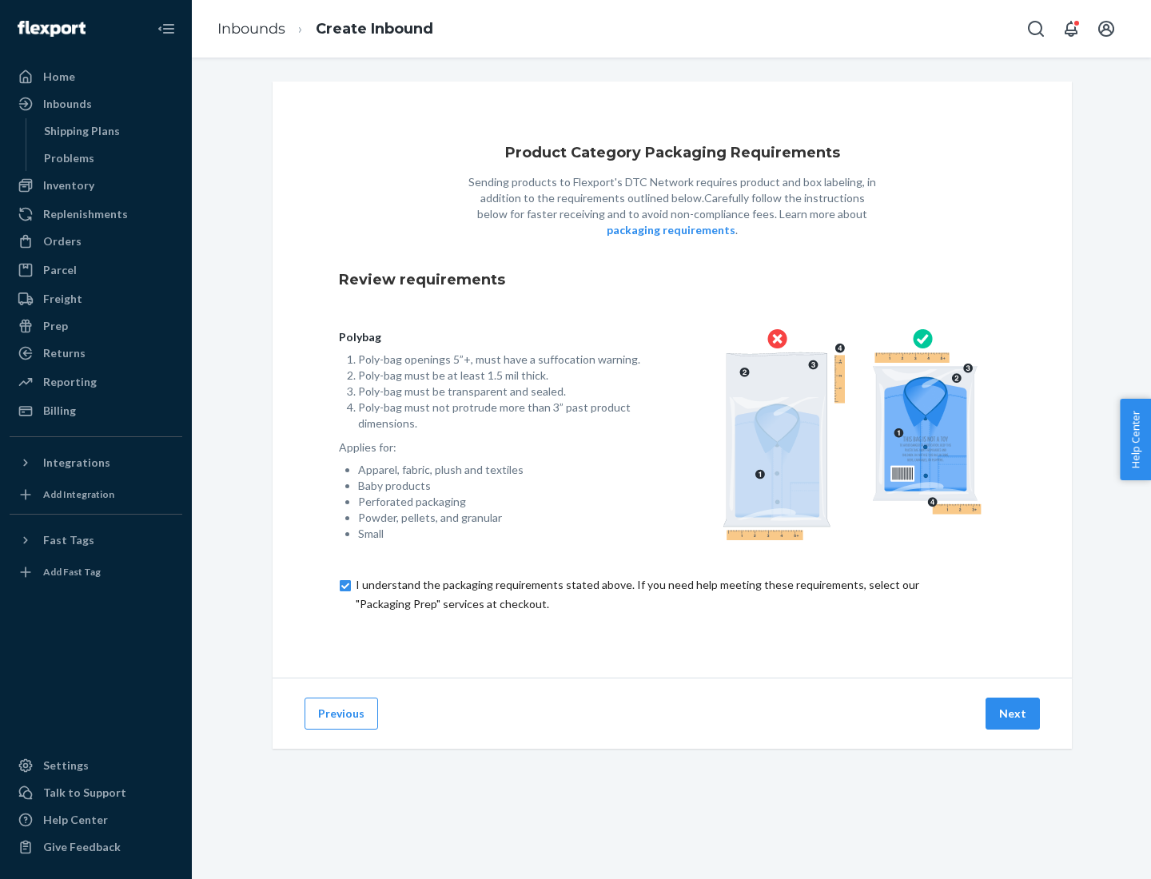
click at [1014, 713] on button "Next" at bounding box center [1013, 714] width 54 height 32
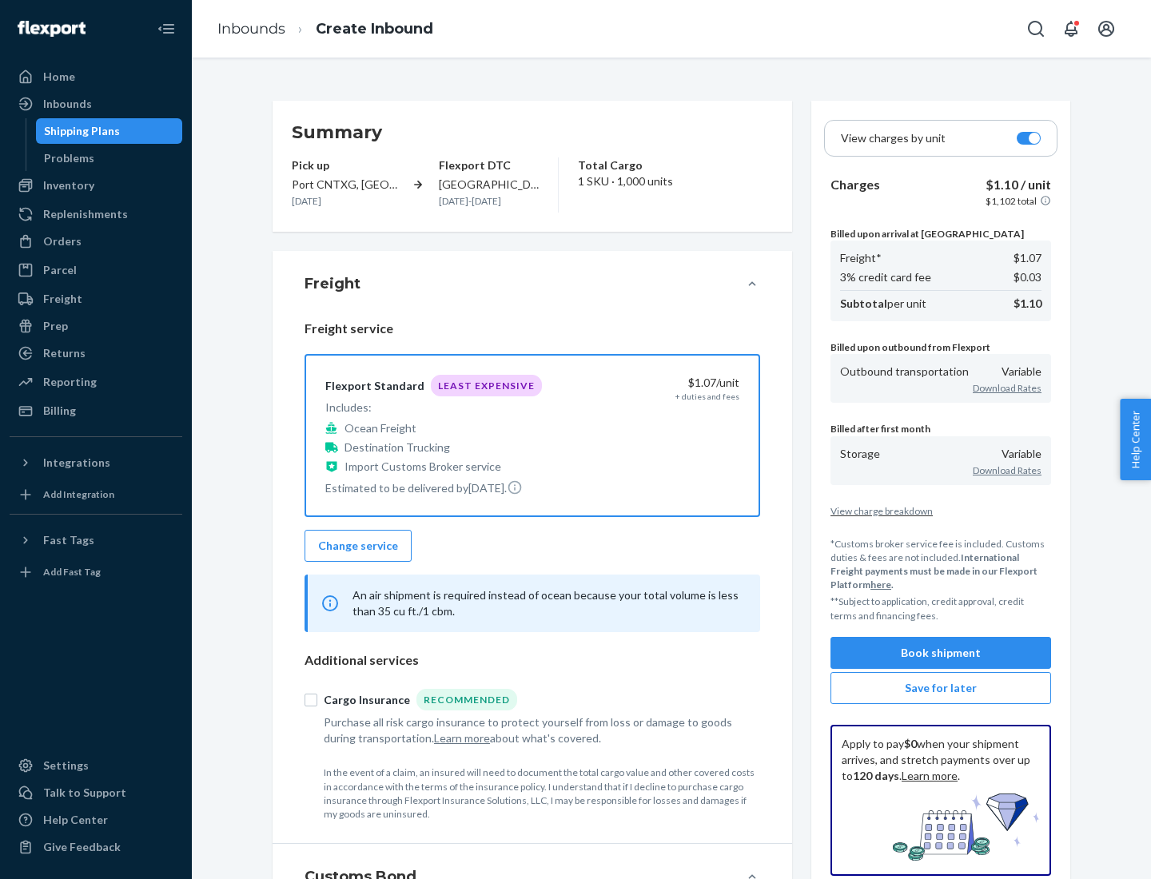
scroll to position [185, 0]
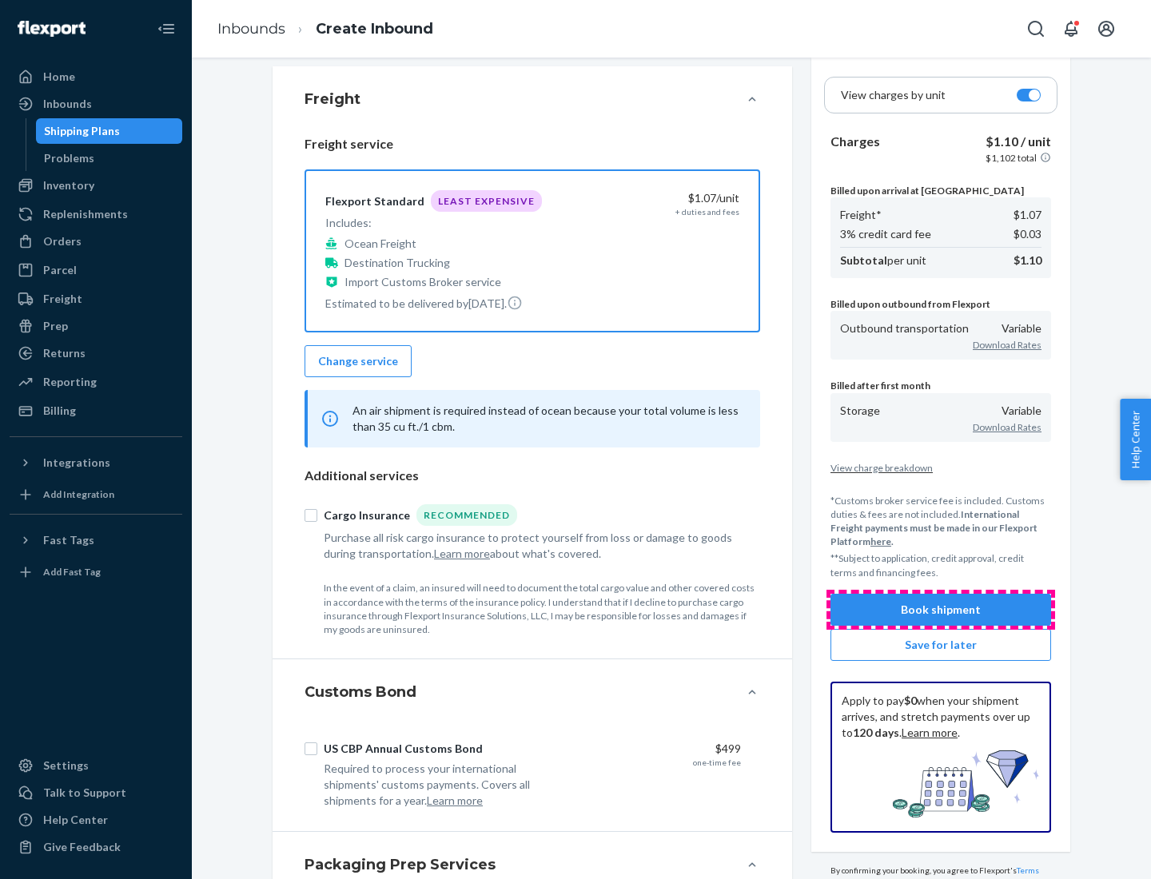
click at [941, 609] on button "Book shipment" at bounding box center [941, 610] width 221 height 32
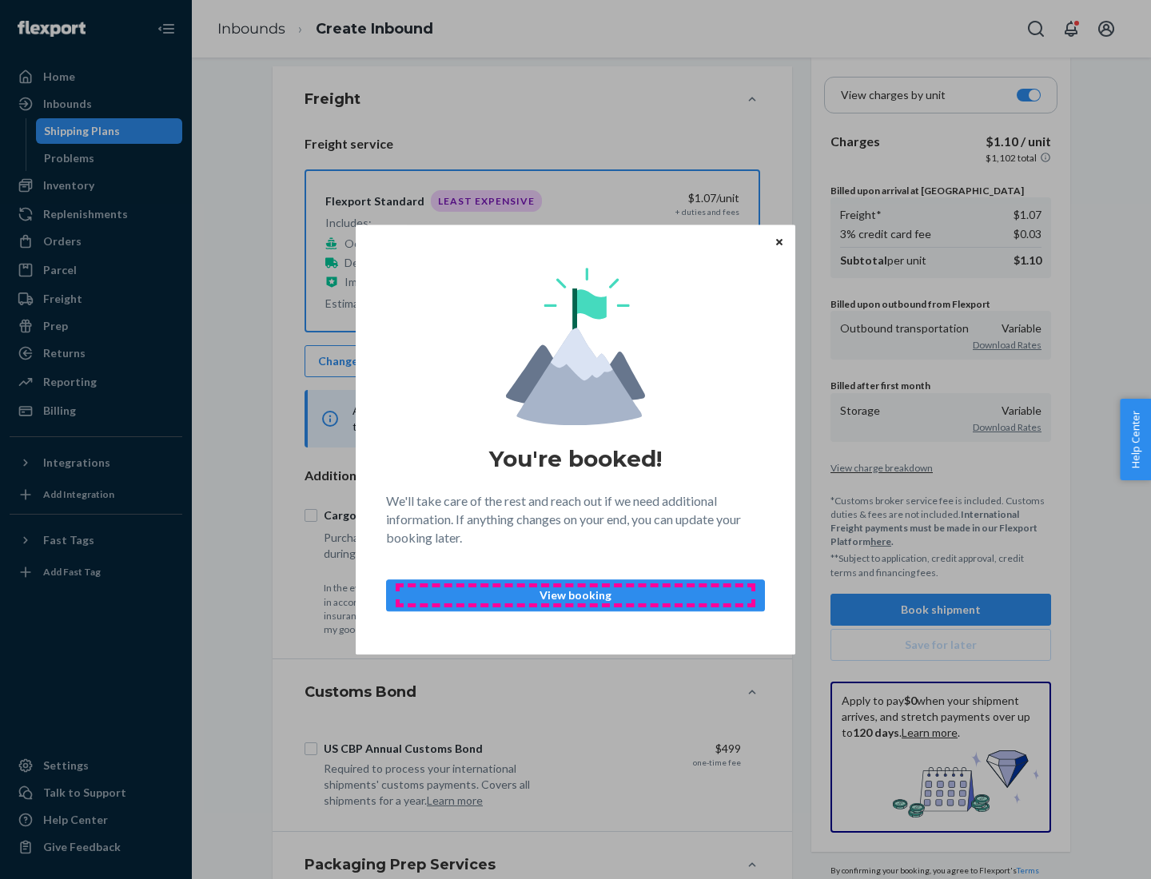
click at [576, 595] on p "View booking" at bounding box center [576, 596] width 352 height 16
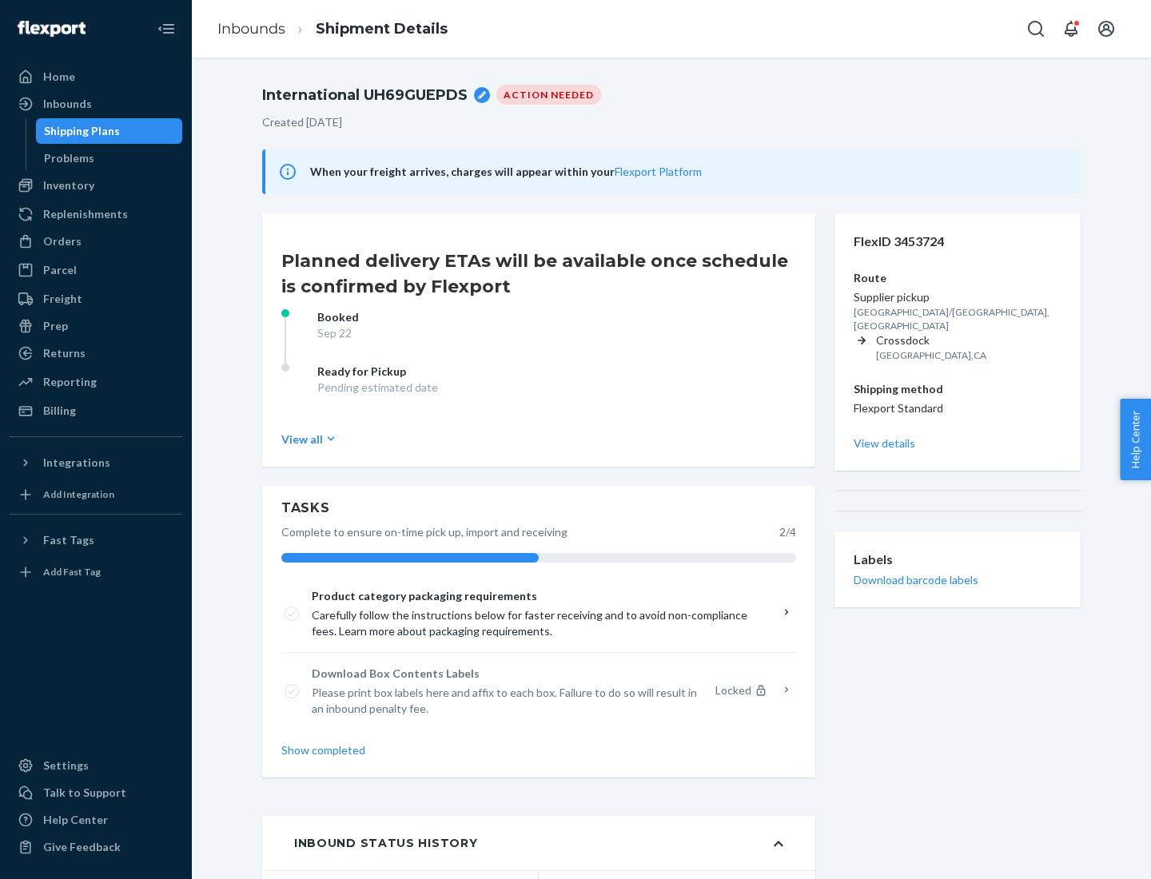
scroll to position [128, 0]
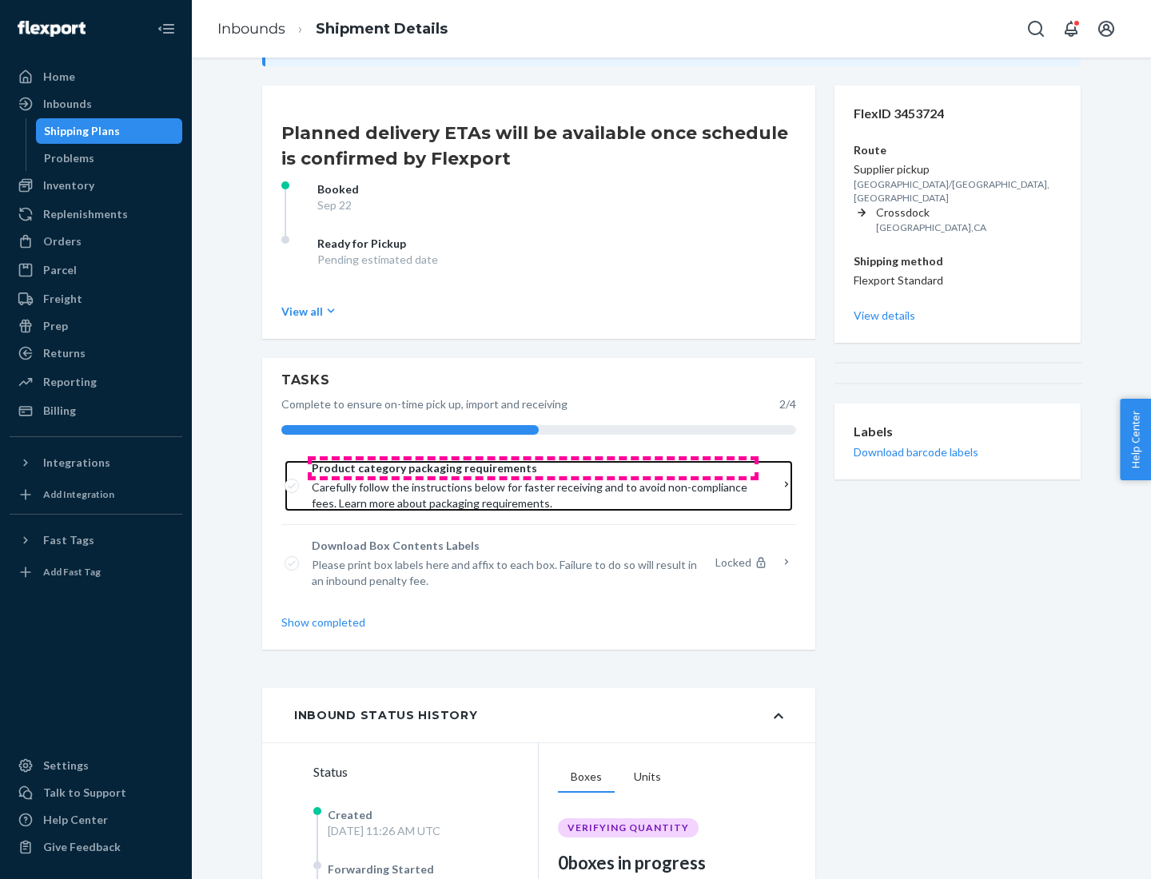
click at [533, 468] on span "Product category packaging requirements" at bounding box center [533, 468] width 443 height 16
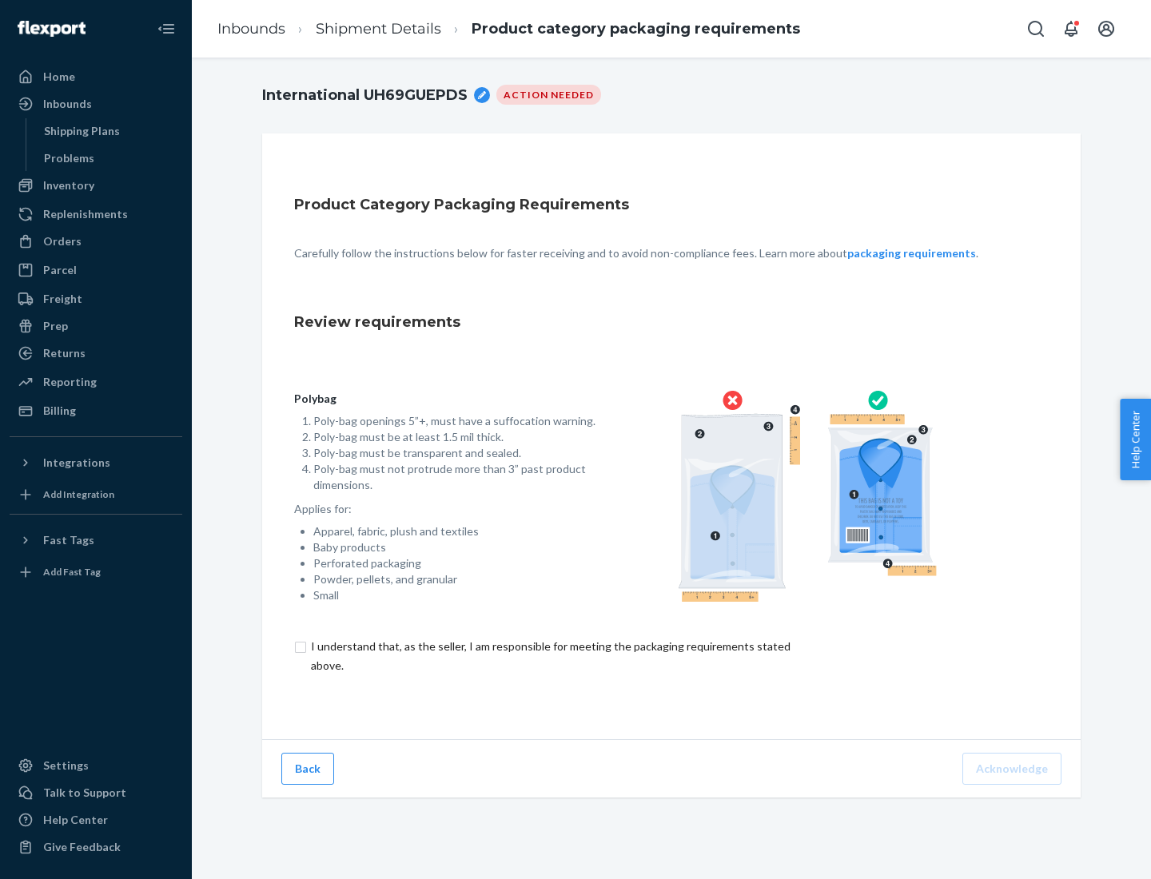
click at [549, 656] on input "checkbox" at bounding box center [560, 656] width 532 height 38
checkbox input "true"
click at [1014, 768] on button "Acknowledge" at bounding box center [1012, 769] width 99 height 32
